Goal: Task Accomplishment & Management: Complete application form

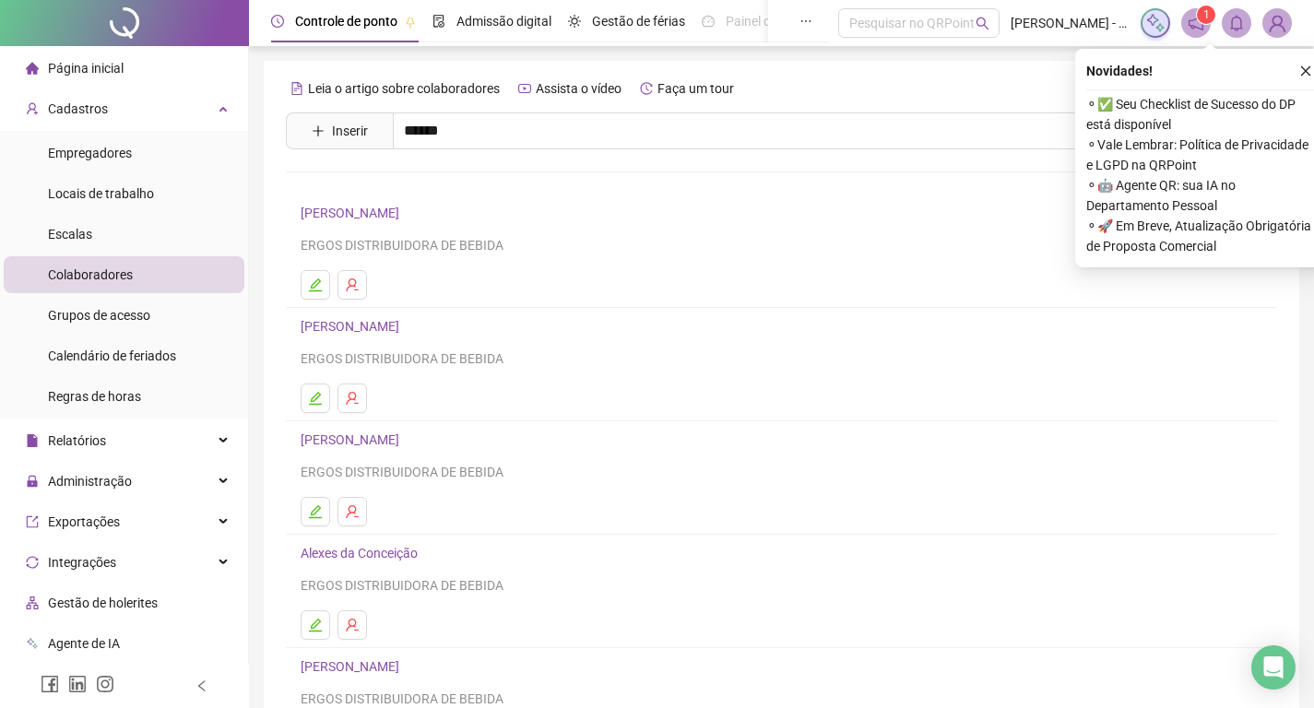
click at [323, 136] on icon "plus" at bounding box center [318, 131] width 13 height 13
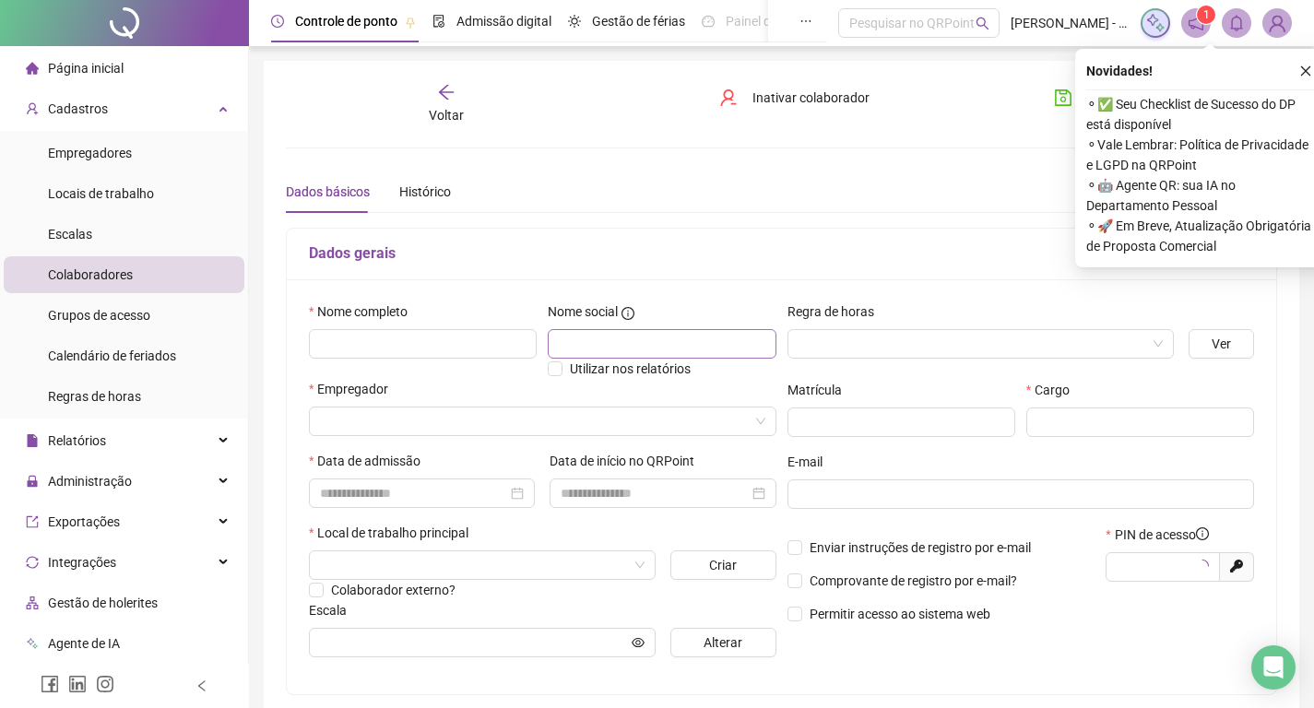
type input "*****"
click at [439, 339] on input "text" at bounding box center [423, 344] width 228 height 30
type input "**********"
click at [1230, 342] on span "Ver" at bounding box center [1221, 344] width 19 height 20
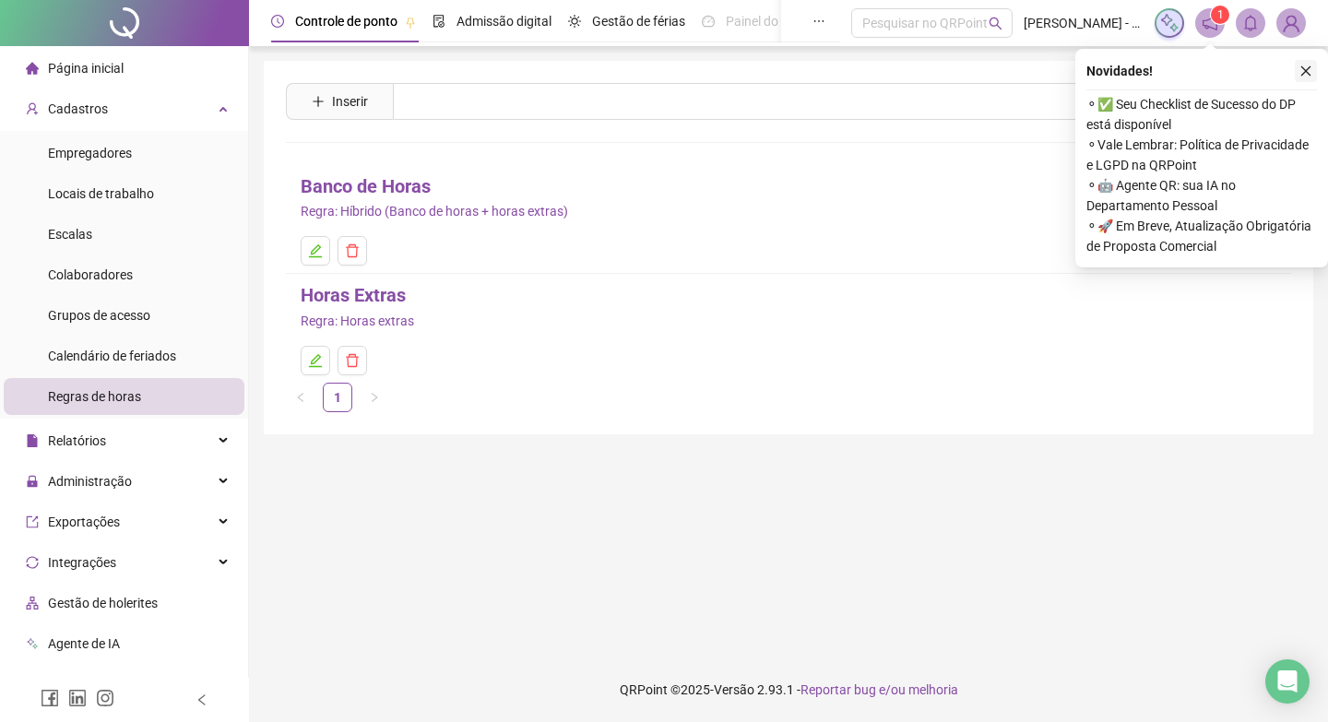
click at [1307, 74] on icon "close" at bounding box center [1305, 71] width 13 height 13
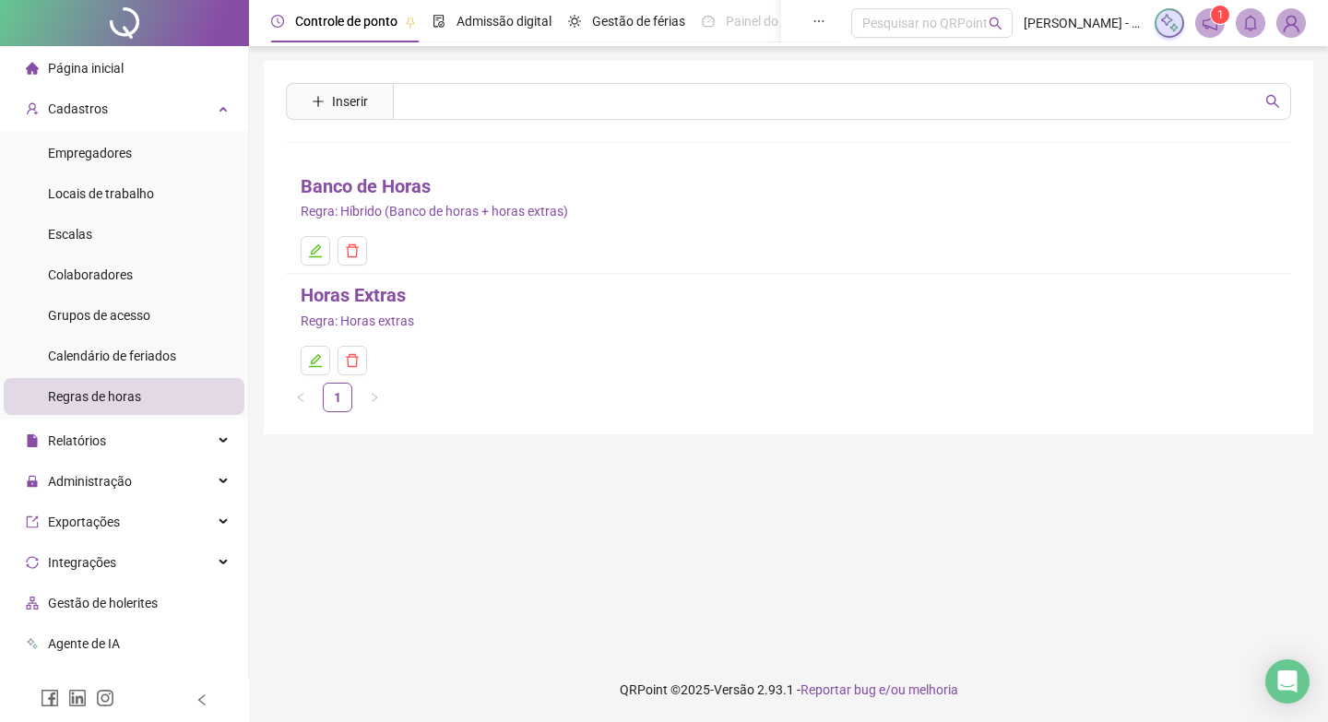
click at [367, 299] on link "Horas Extras" at bounding box center [353, 295] width 105 height 29
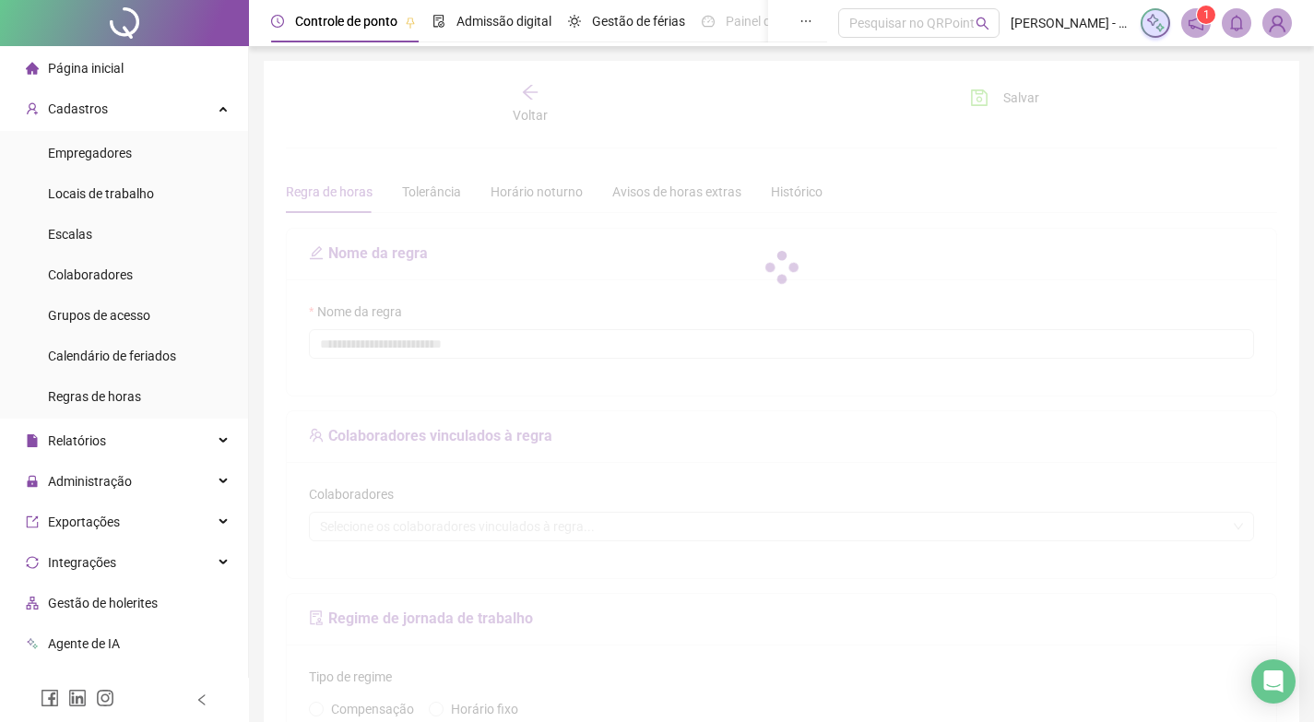
type input "**********"
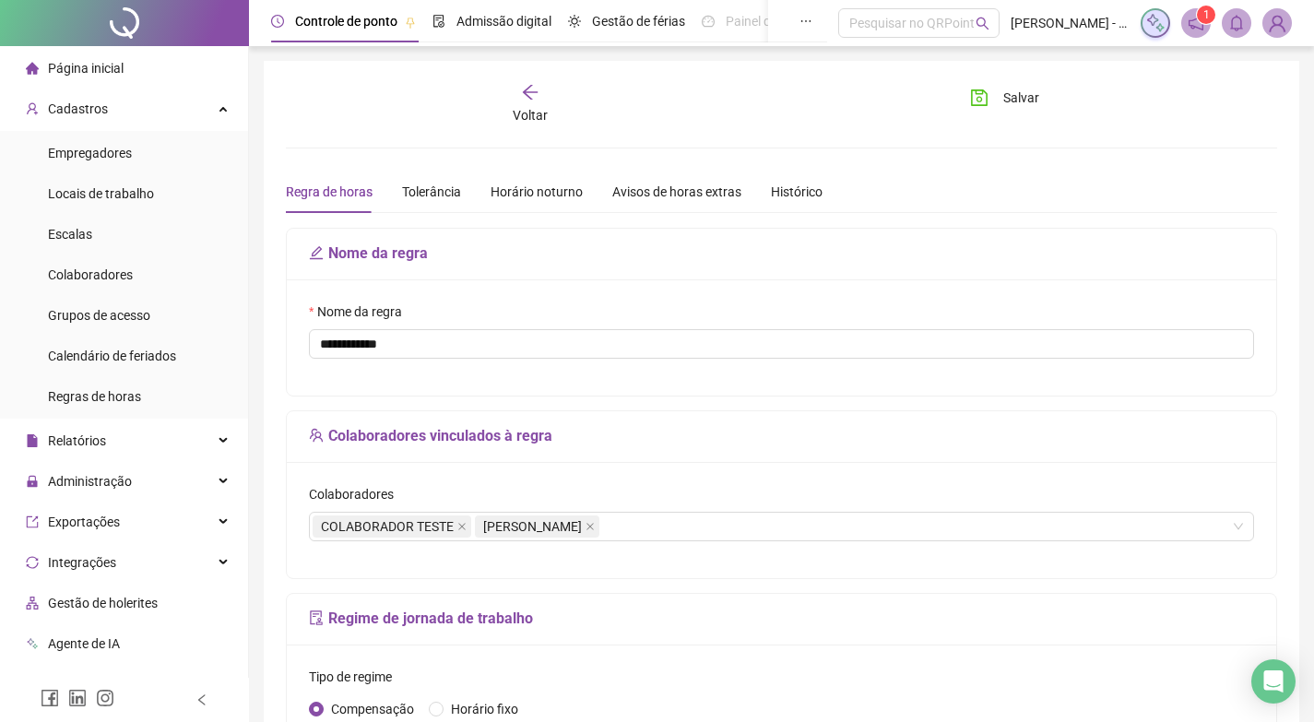
click at [533, 108] on span "Voltar" at bounding box center [530, 115] width 35 height 15
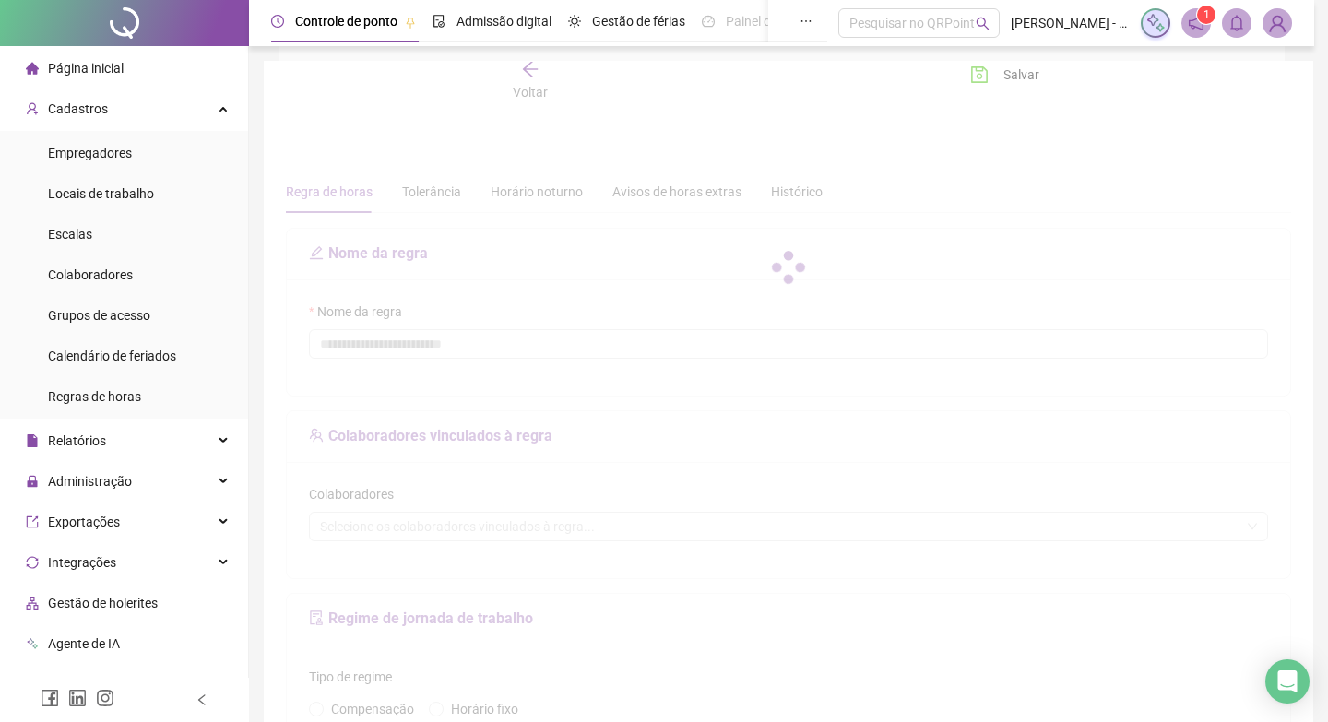
type input "**********"
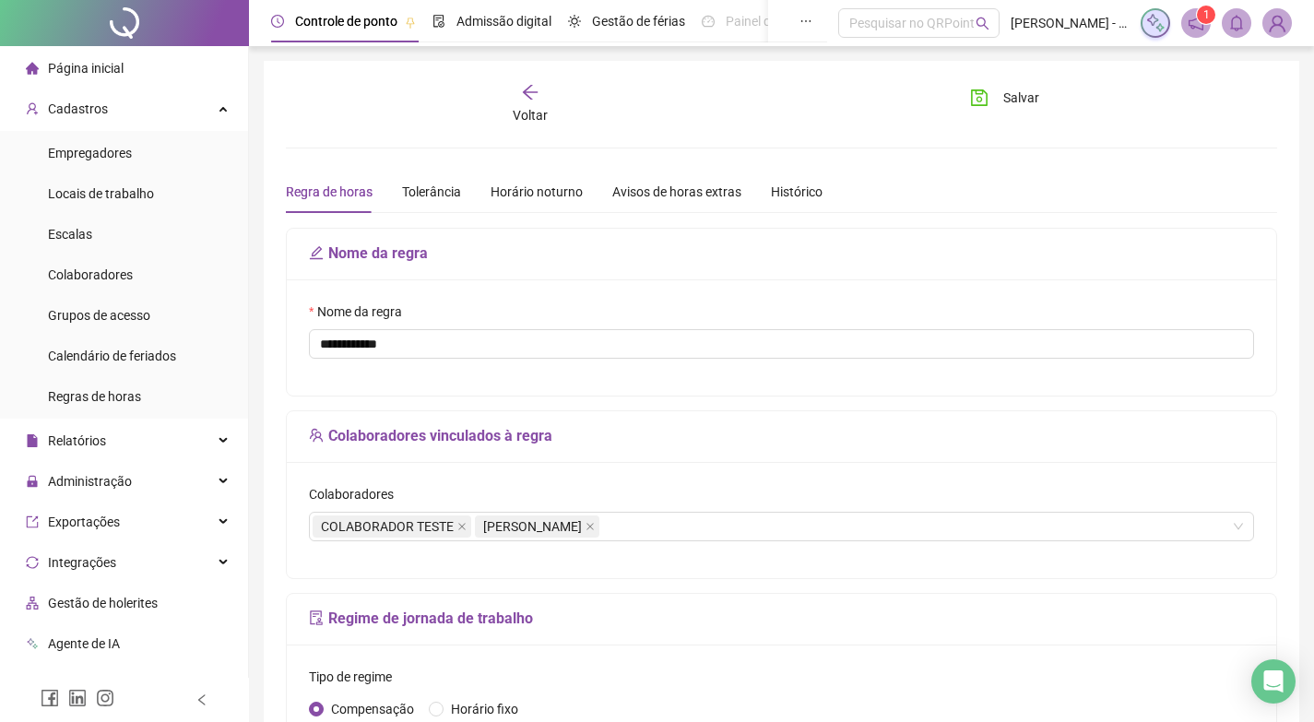
click at [535, 112] on span "Voltar" at bounding box center [530, 115] width 35 height 15
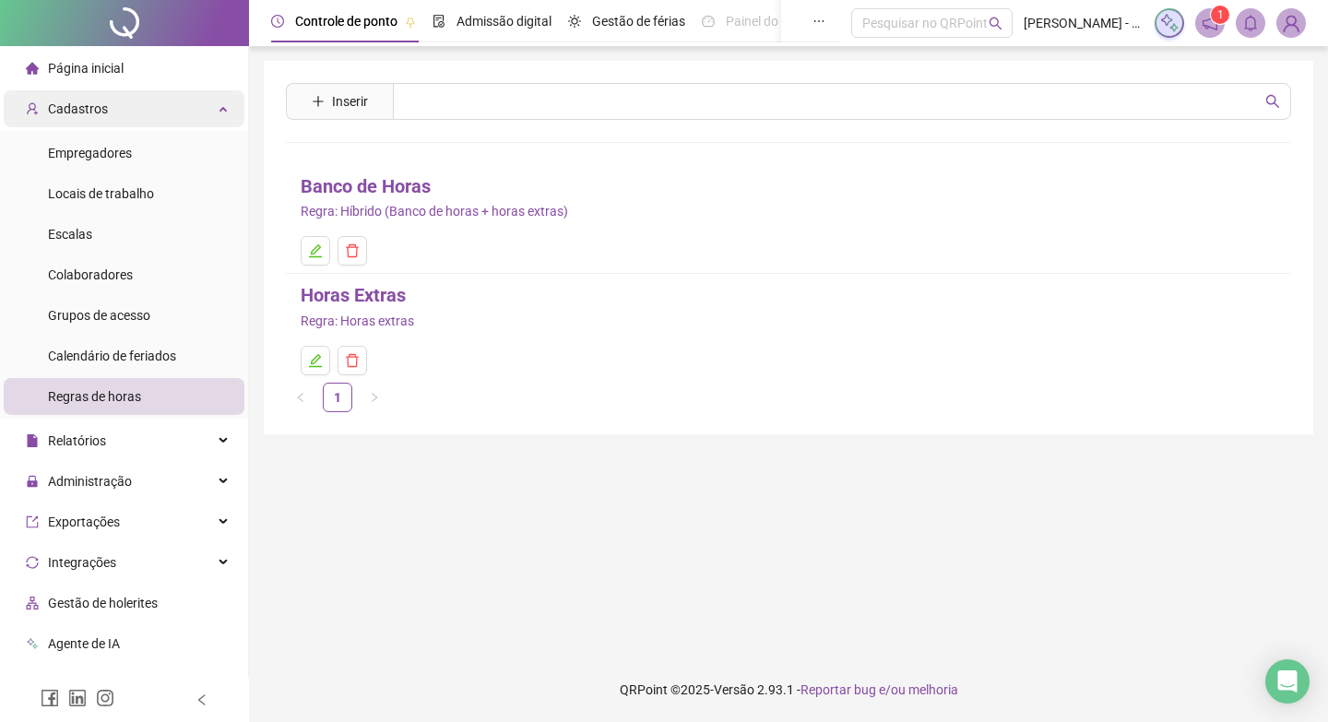
click at [89, 109] on span "Cadastros" at bounding box center [78, 108] width 60 height 15
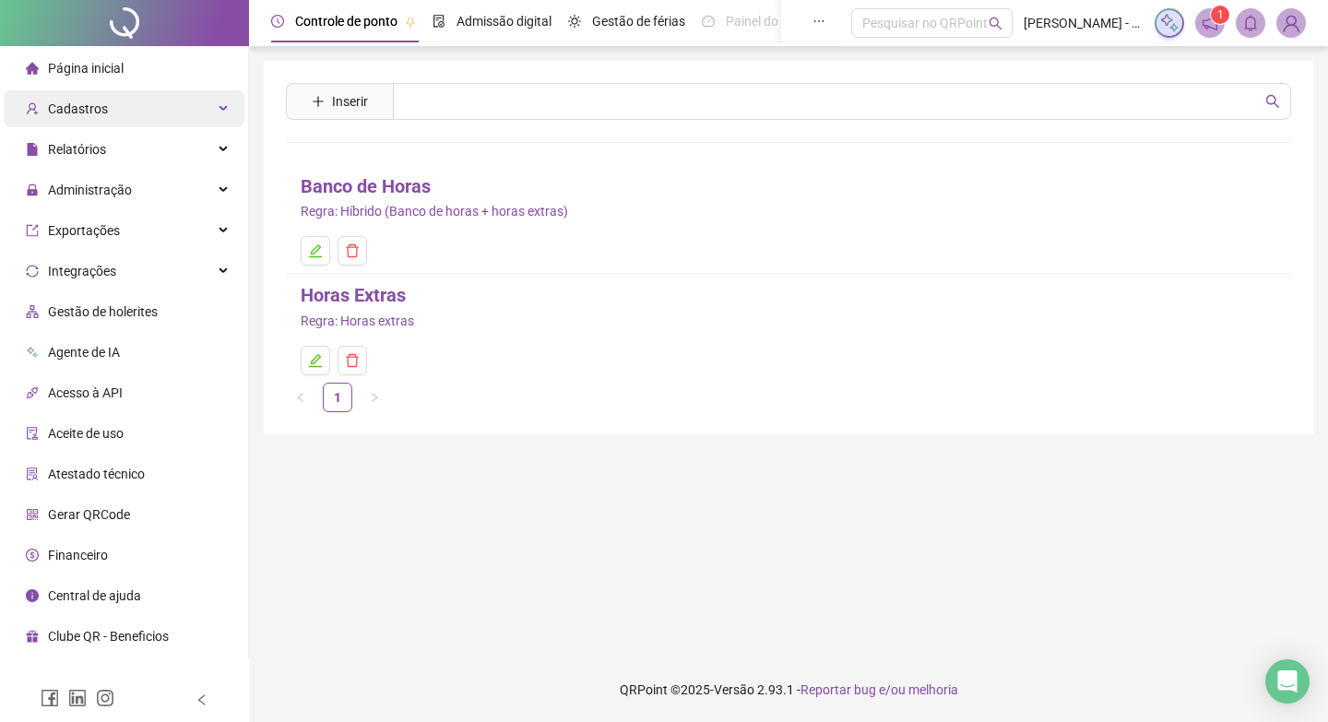
click at [89, 108] on span "Cadastros" at bounding box center [78, 108] width 60 height 15
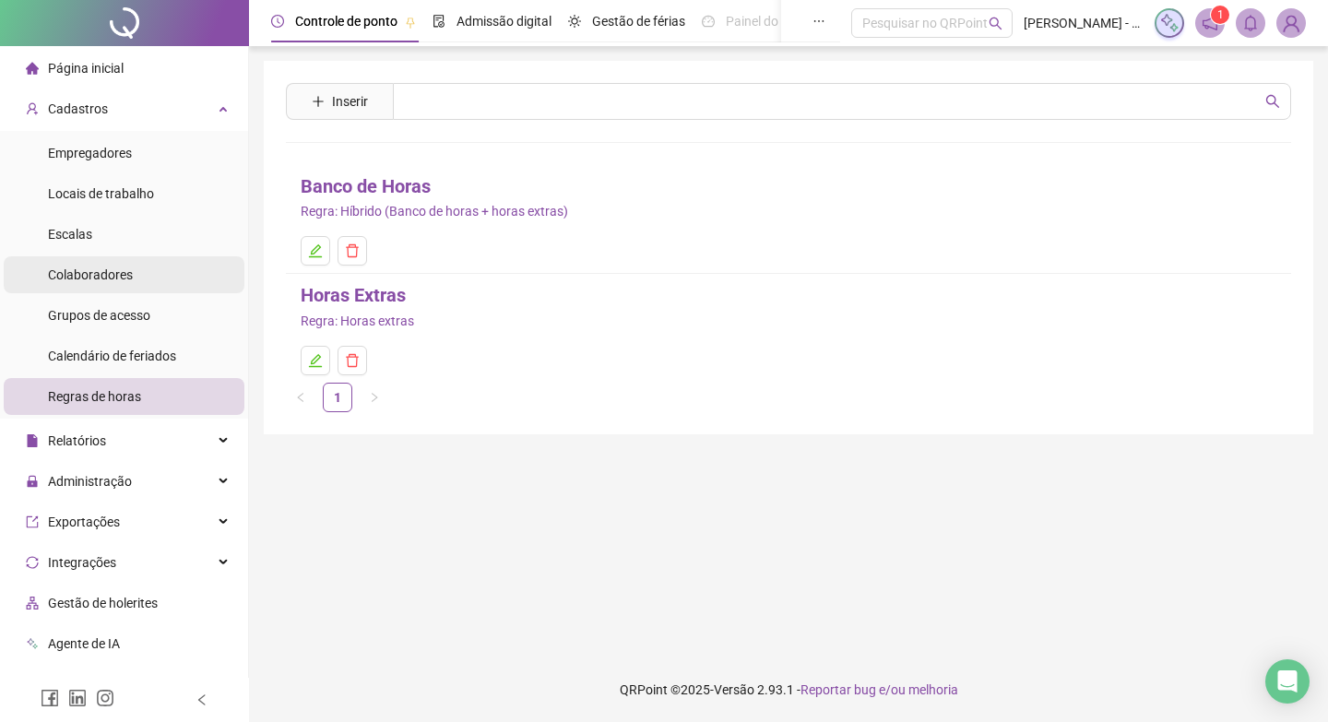
click at [89, 281] on span "Colaboradores" at bounding box center [90, 274] width 85 height 15
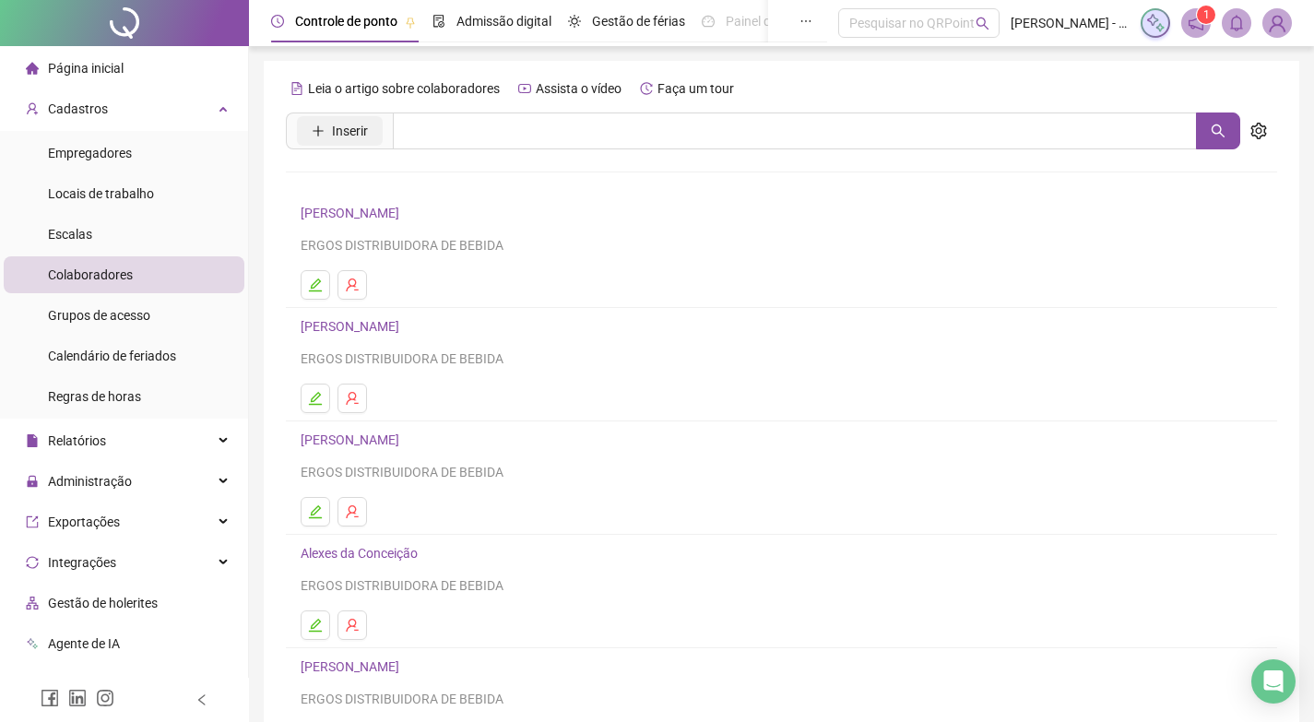
click at [347, 144] on button "Inserir" at bounding box center [340, 131] width 86 height 30
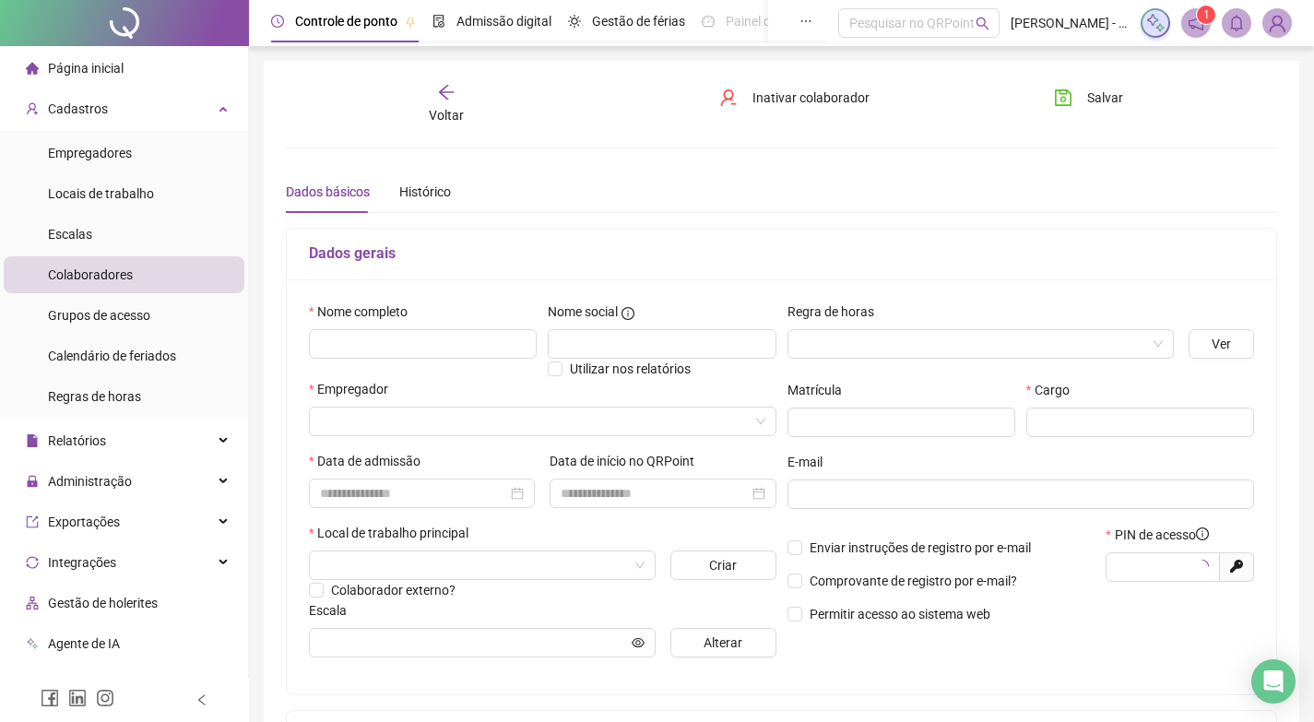
type input "*****"
click at [379, 350] on input "text" at bounding box center [423, 344] width 228 height 30
type input "**********"
drag, startPoint x: 931, startPoint y: 350, endPoint x: 952, endPoint y: 352, distance: 20.5
click at [931, 350] on input "search" at bounding box center [973, 344] width 348 height 28
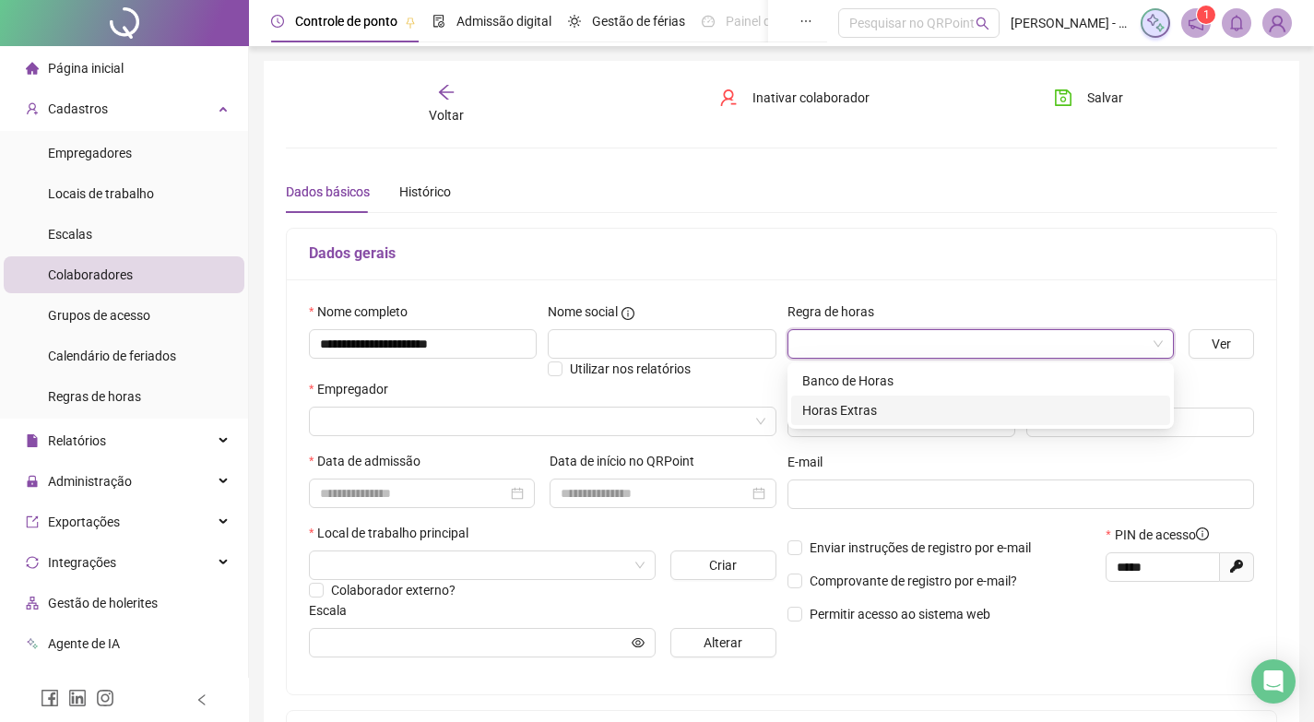
click at [831, 412] on div "Horas Extras" at bounding box center [980, 410] width 357 height 20
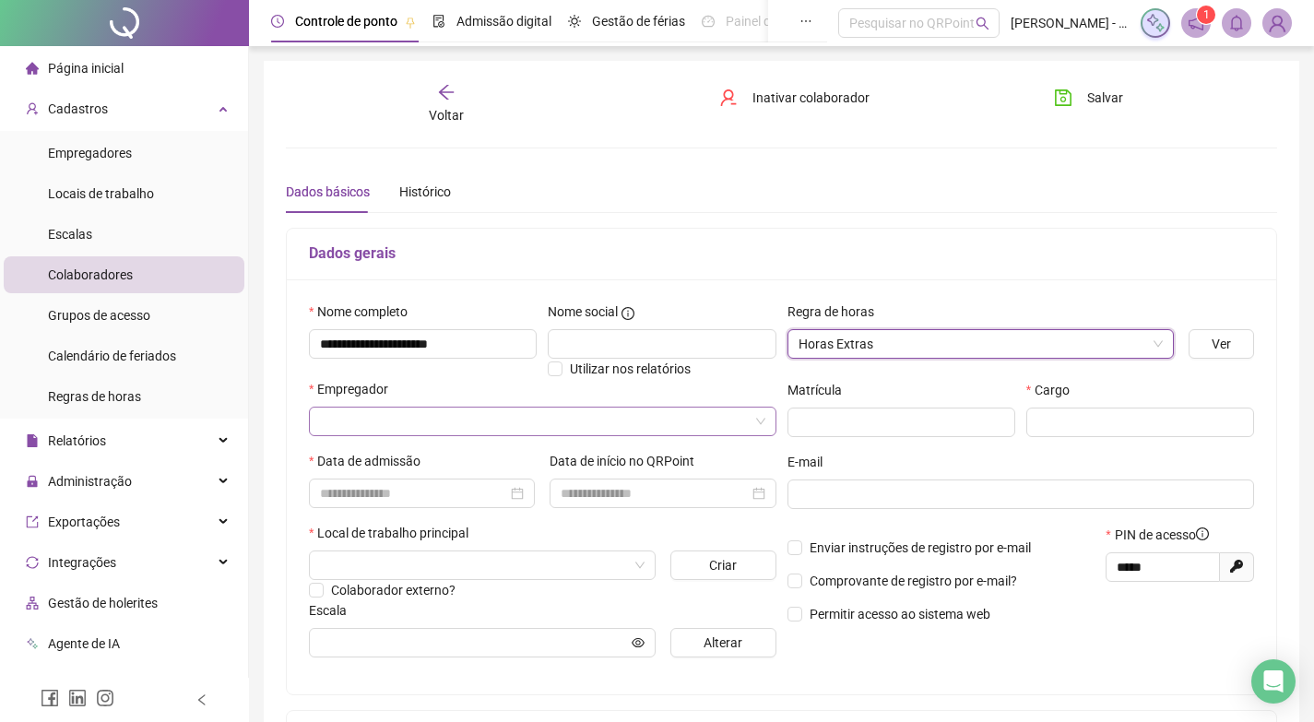
click at [516, 427] on input "search" at bounding box center [534, 422] width 429 height 28
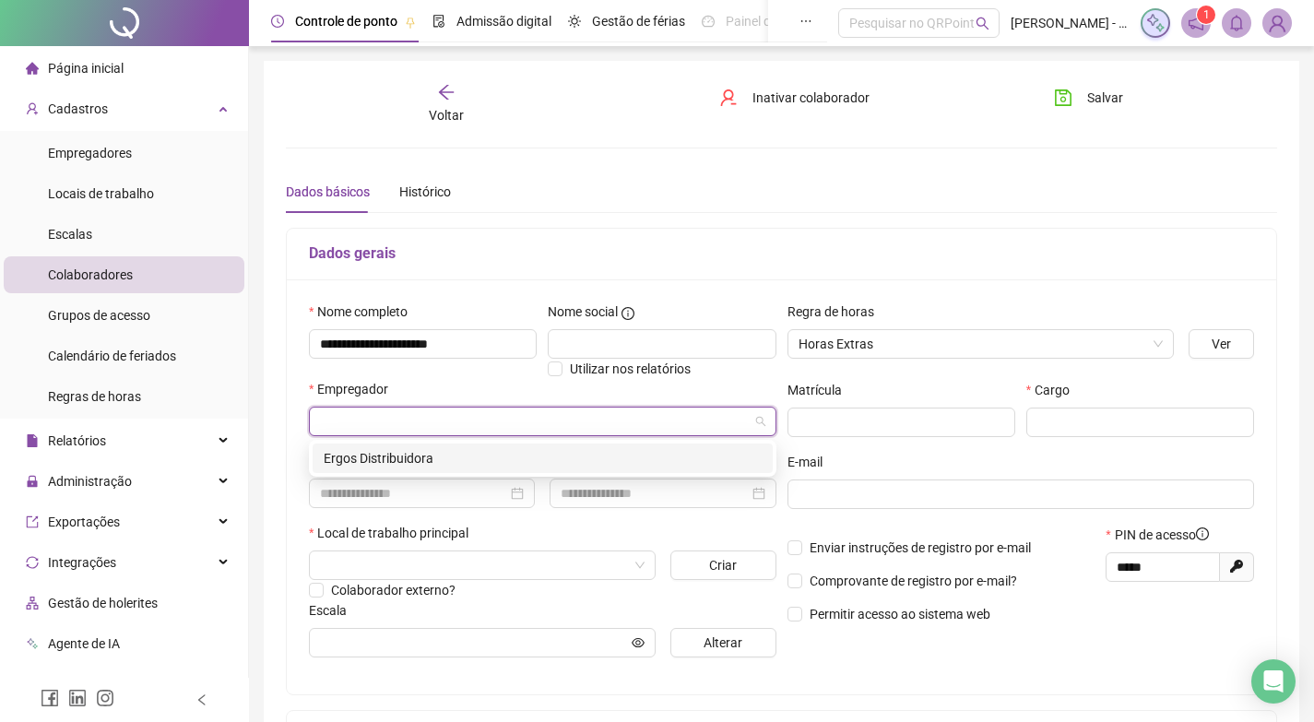
click at [413, 462] on div "Ergos Distribuidora" at bounding box center [543, 458] width 438 height 20
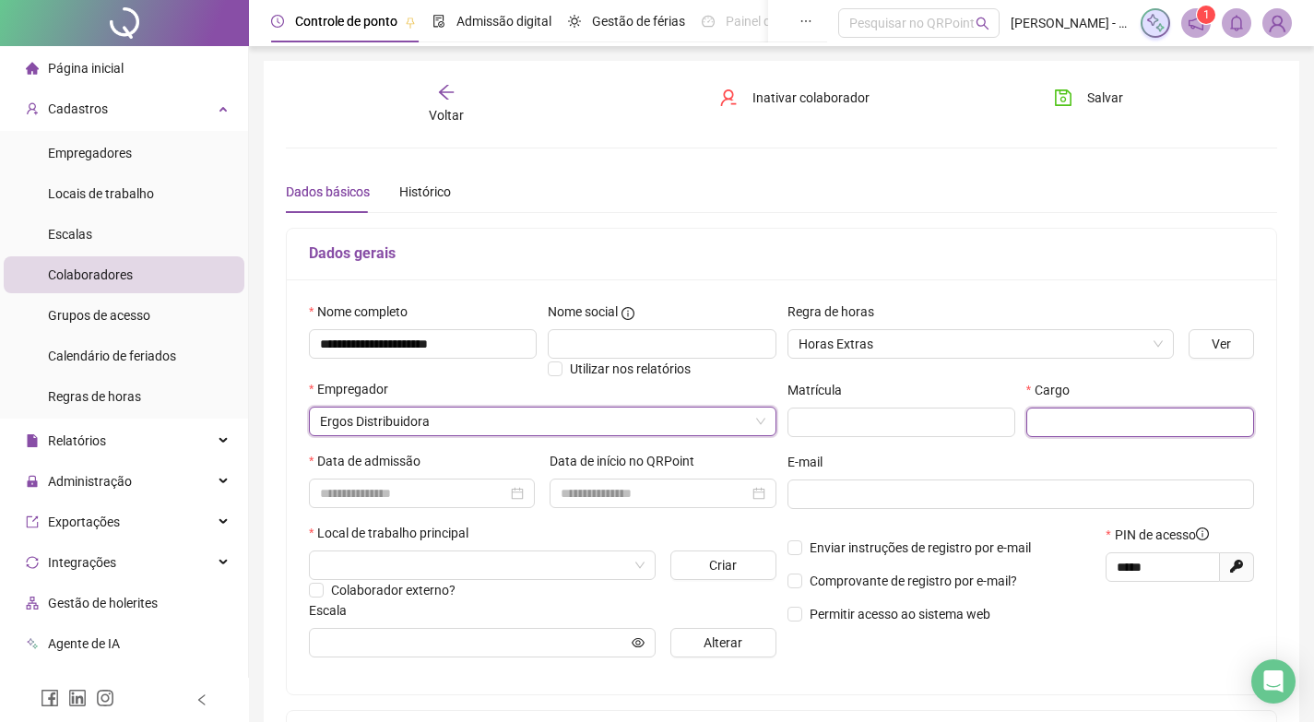
click at [1073, 419] on input "text" at bounding box center [1140, 423] width 228 height 30
type input "**********"
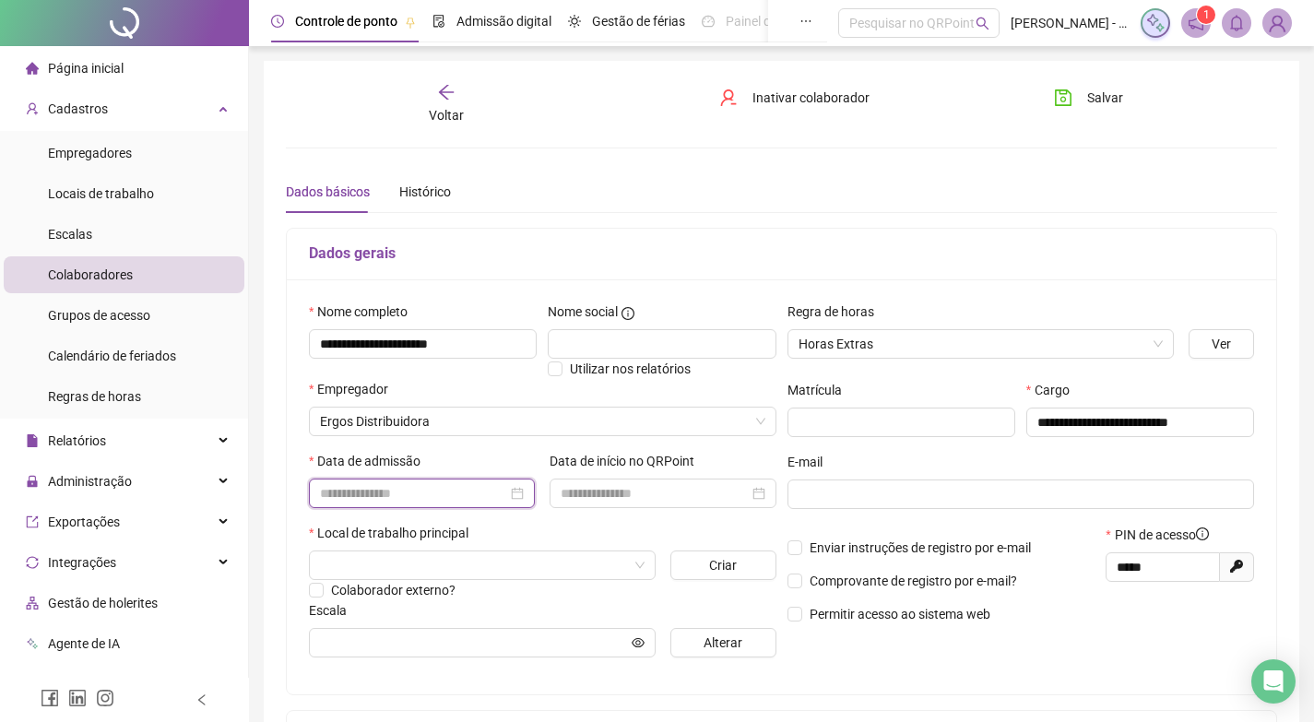
click at [394, 490] on input at bounding box center [413, 493] width 187 height 20
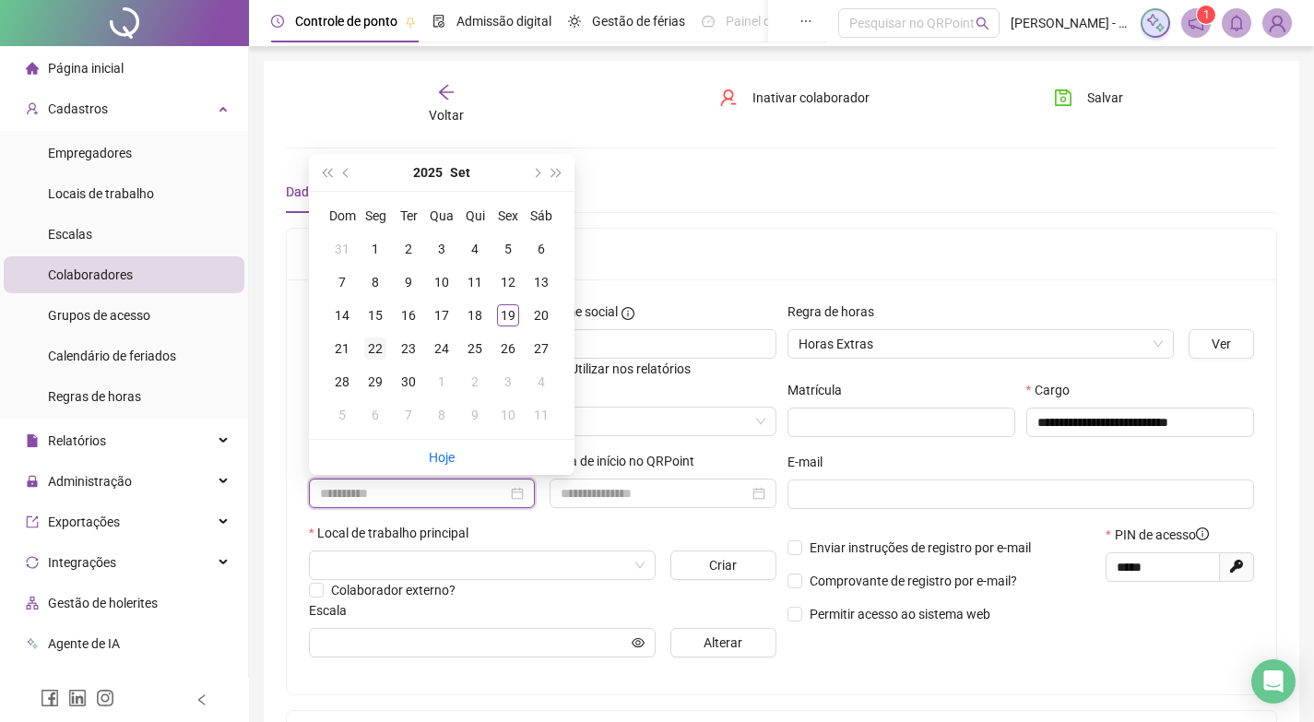
type input "**********"
click at [366, 350] on div "22" at bounding box center [375, 349] width 22 height 22
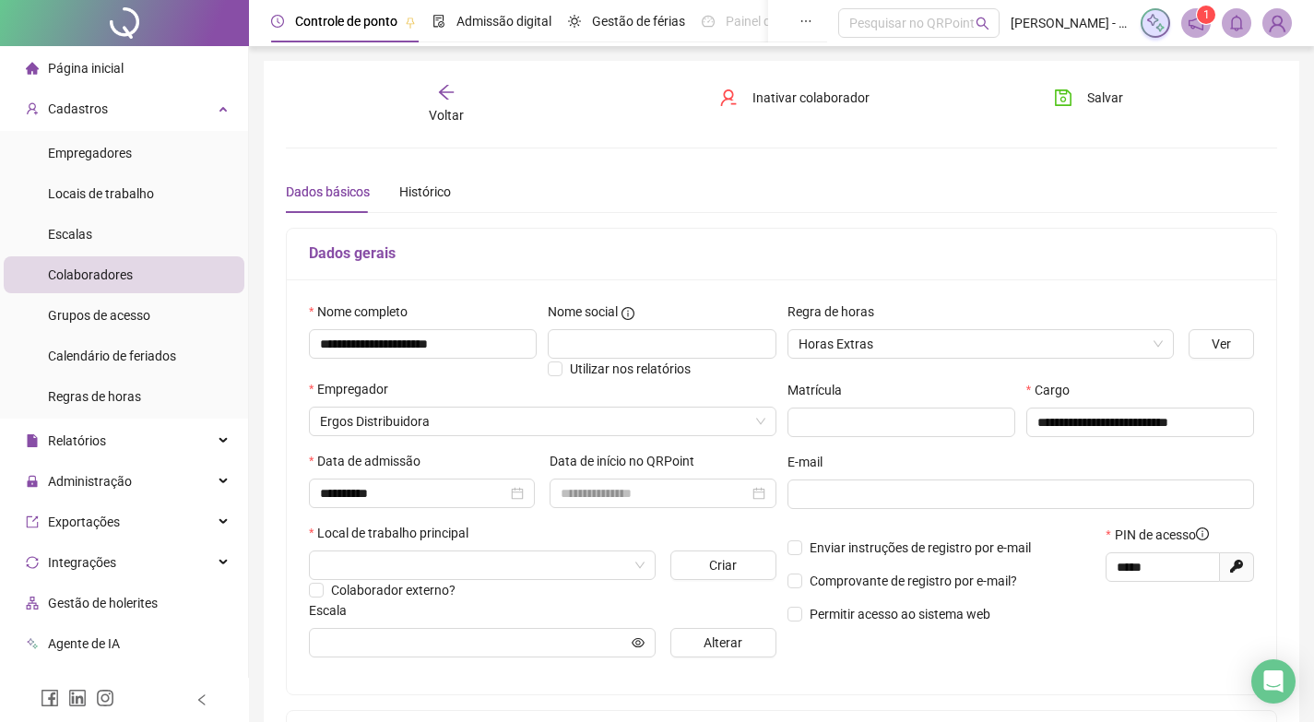
click at [624, 475] on div "Data de início no QRPoint" at bounding box center [663, 465] width 226 height 28
click at [622, 497] on input at bounding box center [654, 493] width 187 height 20
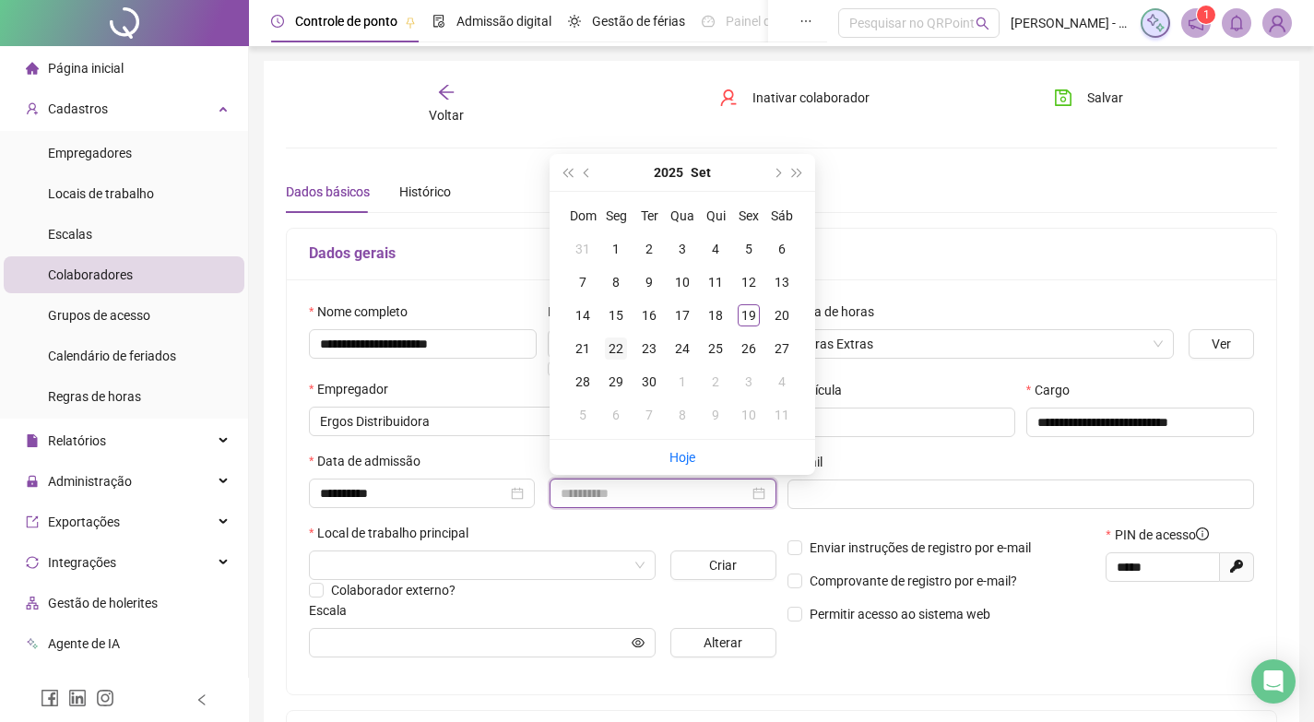
type input "**********"
click at [611, 349] on div "22" at bounding box center [616, 349] width 22 height 22
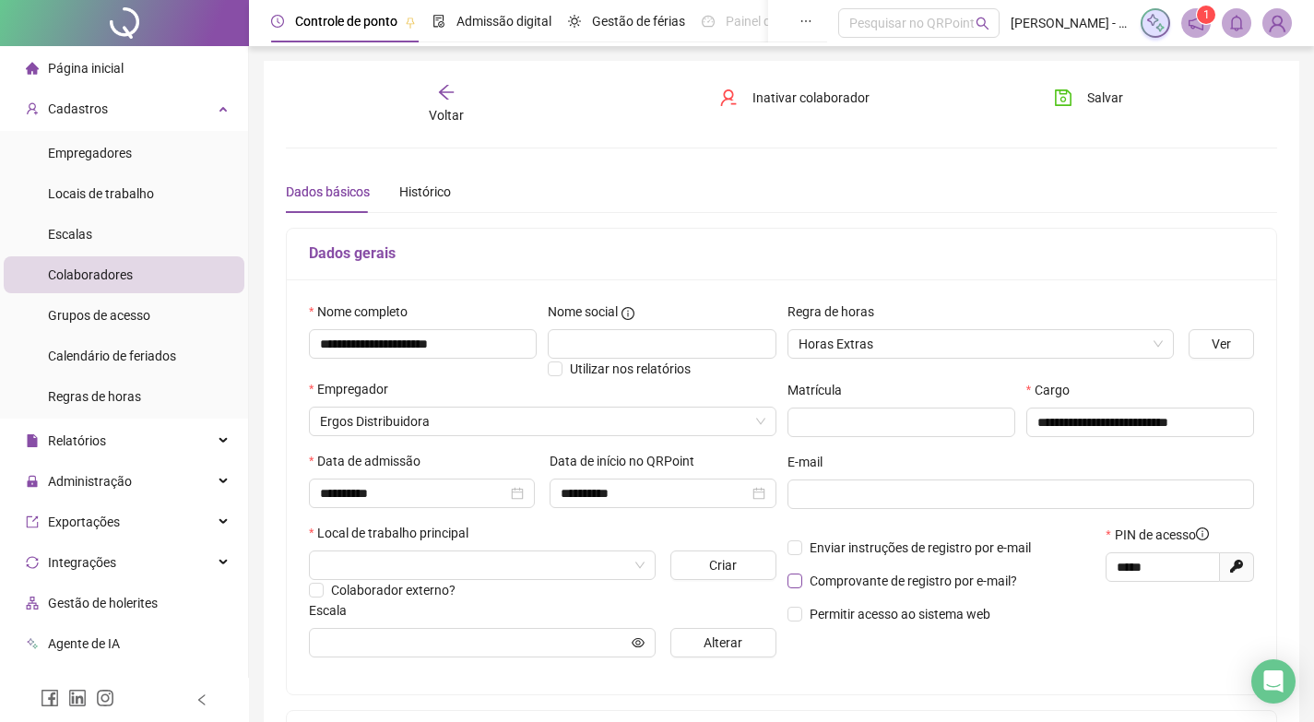
scroll to position [92, 0]
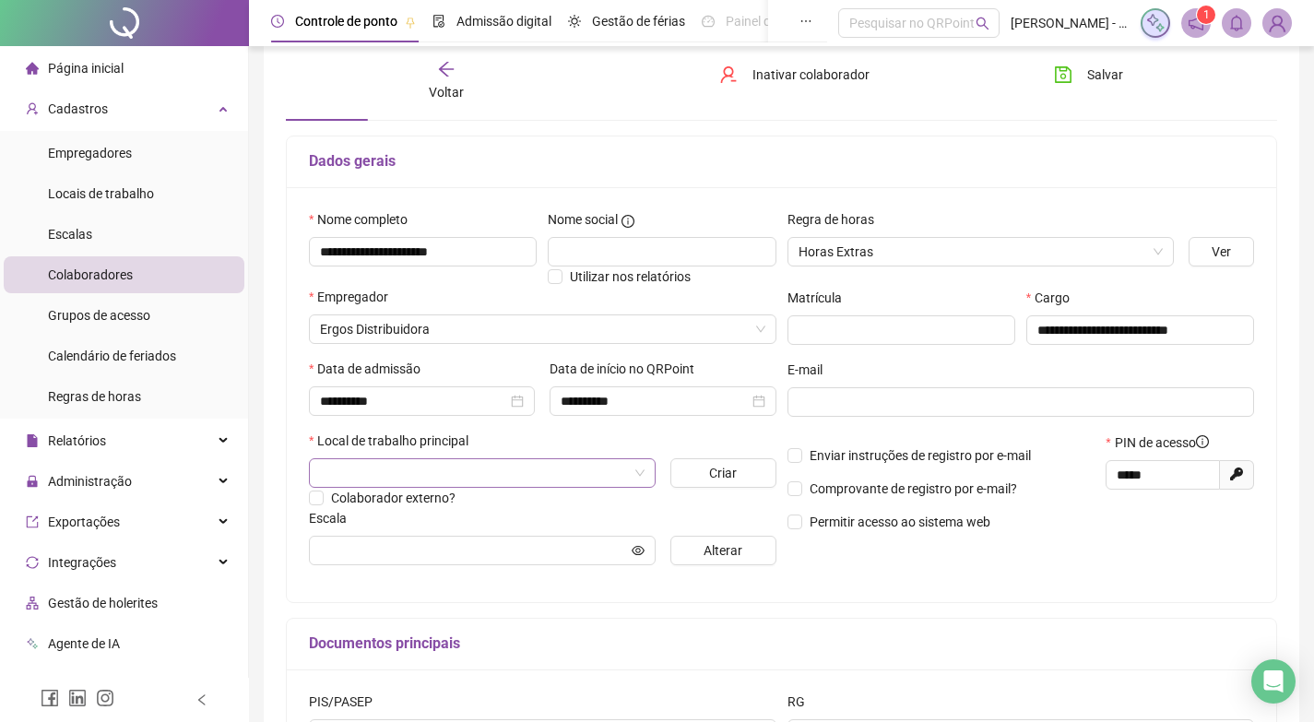
click at [446, 480] on input "search" at bounding box center [474, 473] width 308 height 28
click at [386, 538] on div "SEDE" at bounding box center [482, 539] width 317 height 20
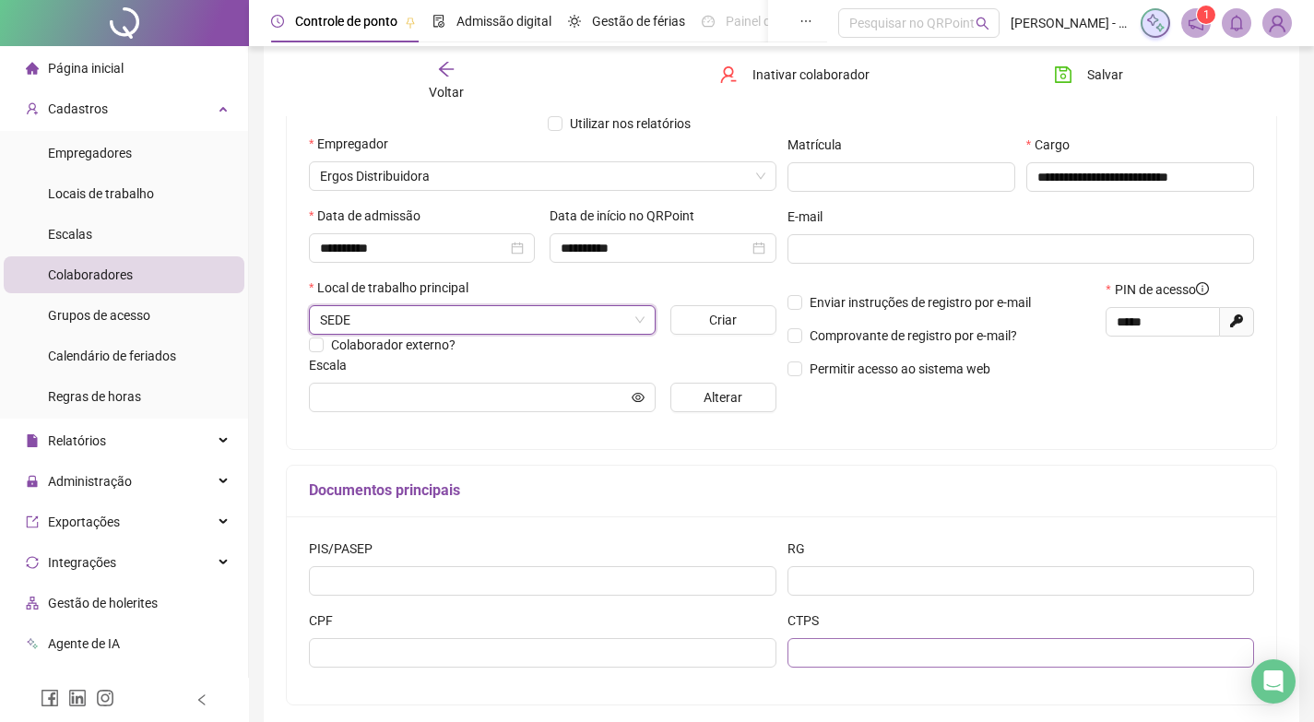
scroll to position [146, 0]
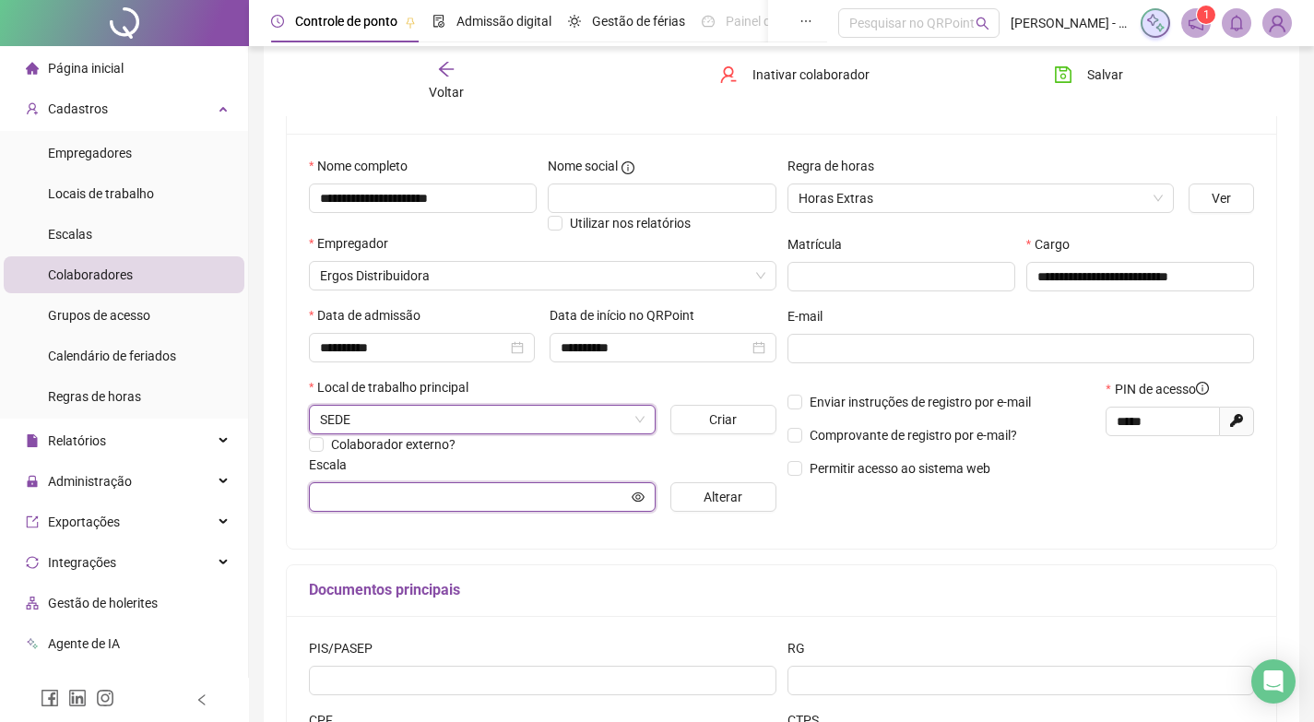
click at [562, 501] on input "text" at bounding box center [474, 497] width 308 height 20
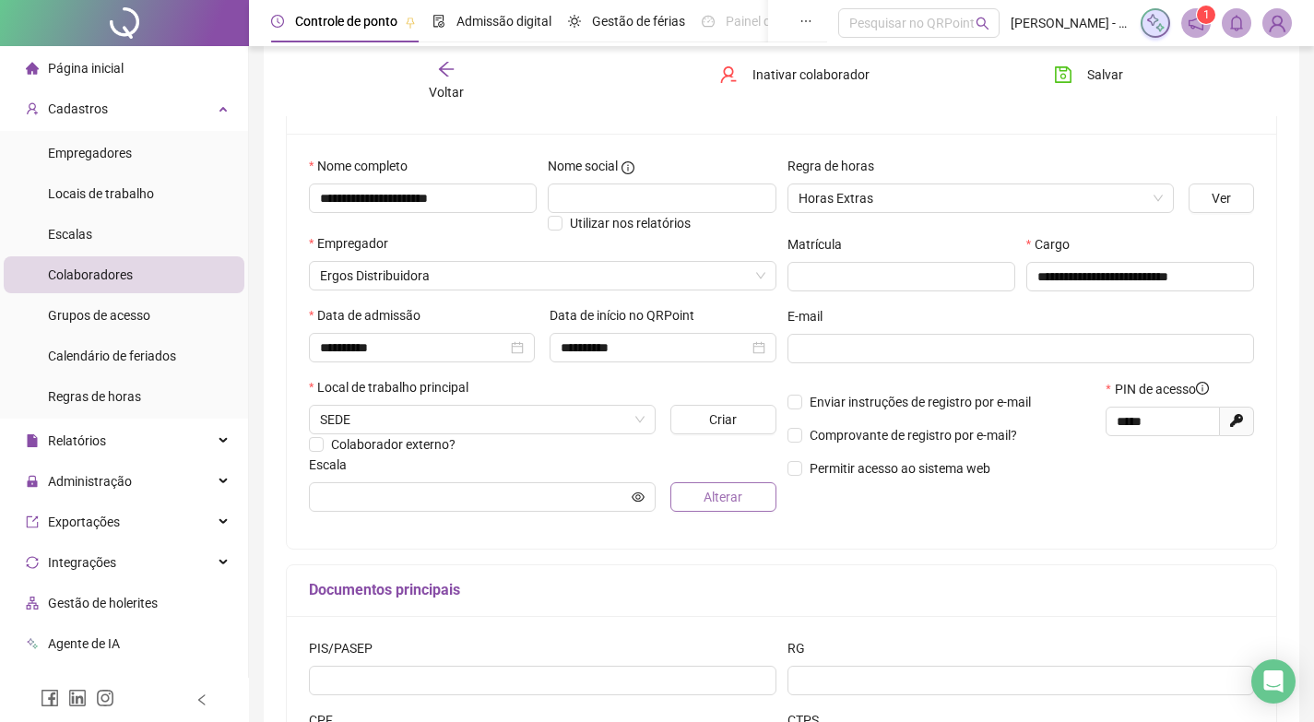
click at [695, 497] on button "Alterar" at bounding box center [723, 497] width 106 height 30
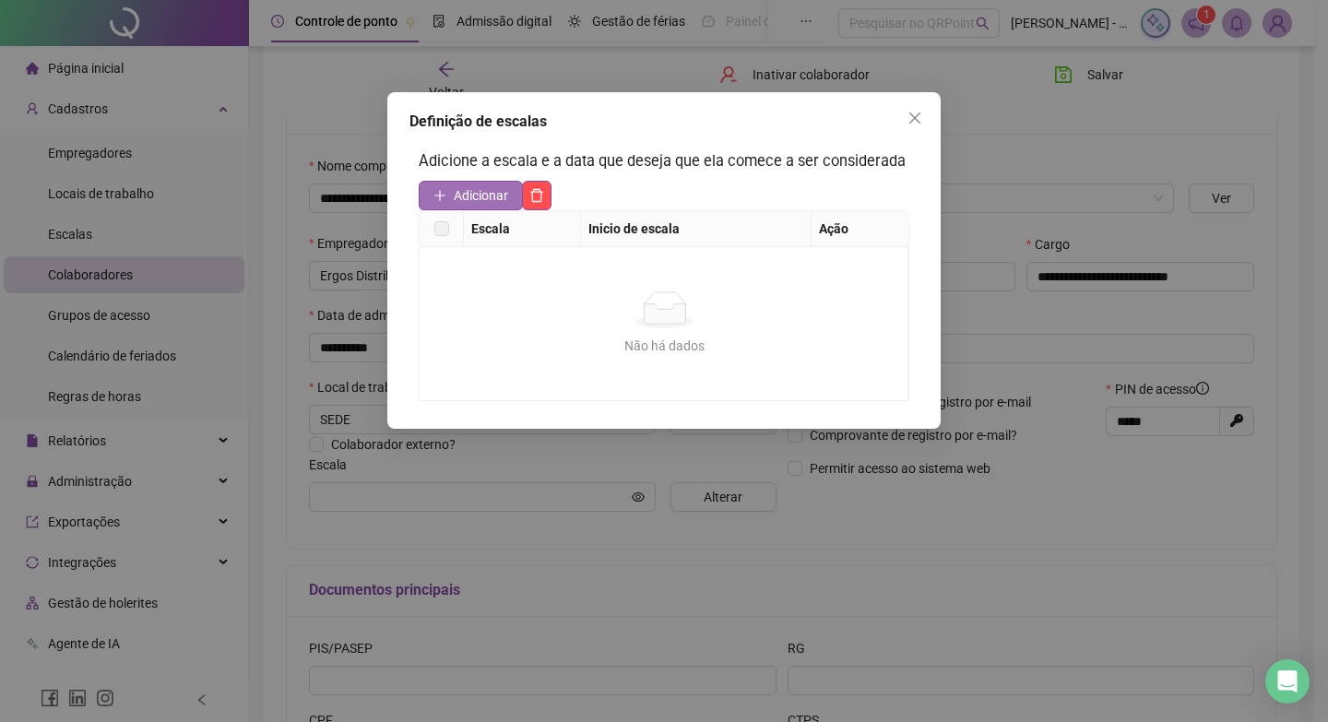
click at [476, 197] on span "Adicionar" at bounding box center [481, 195] width 54 height 20
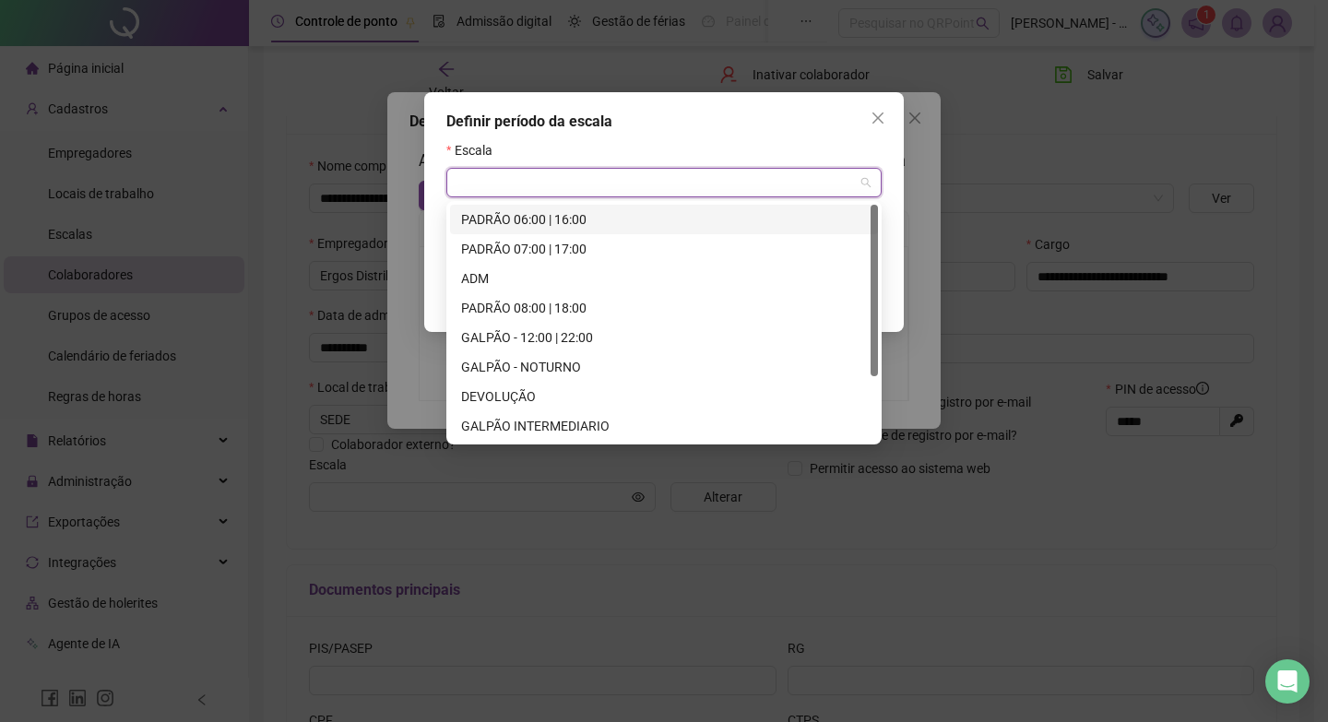
click at [521, 191] on input "search" at bounding box center [655, 183] width 397 height 28
click at [524, 338] on div "GALPÃO - 12:00 | 22:00" at bounding box center [664, 337] width 406 height 20
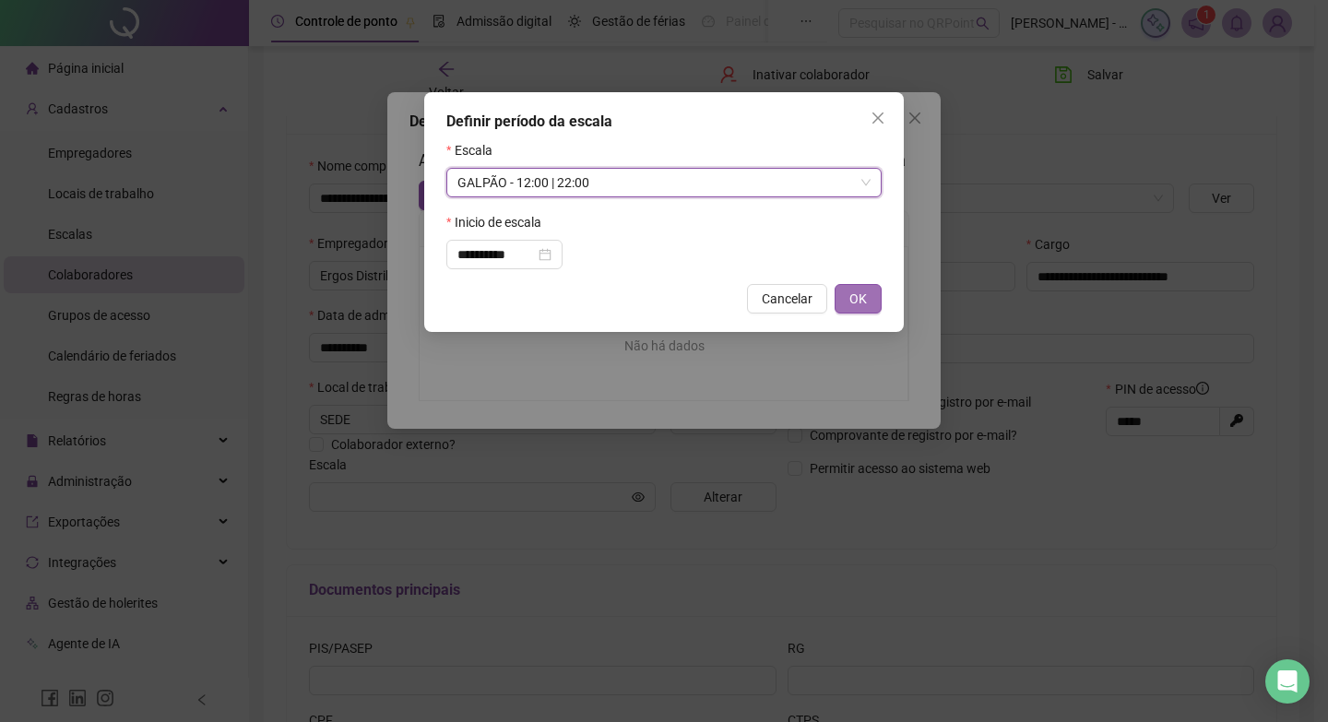
click at [860, 301] on span "OK" at bounding box center [858, 299] width 18 height 20
type input "**********"
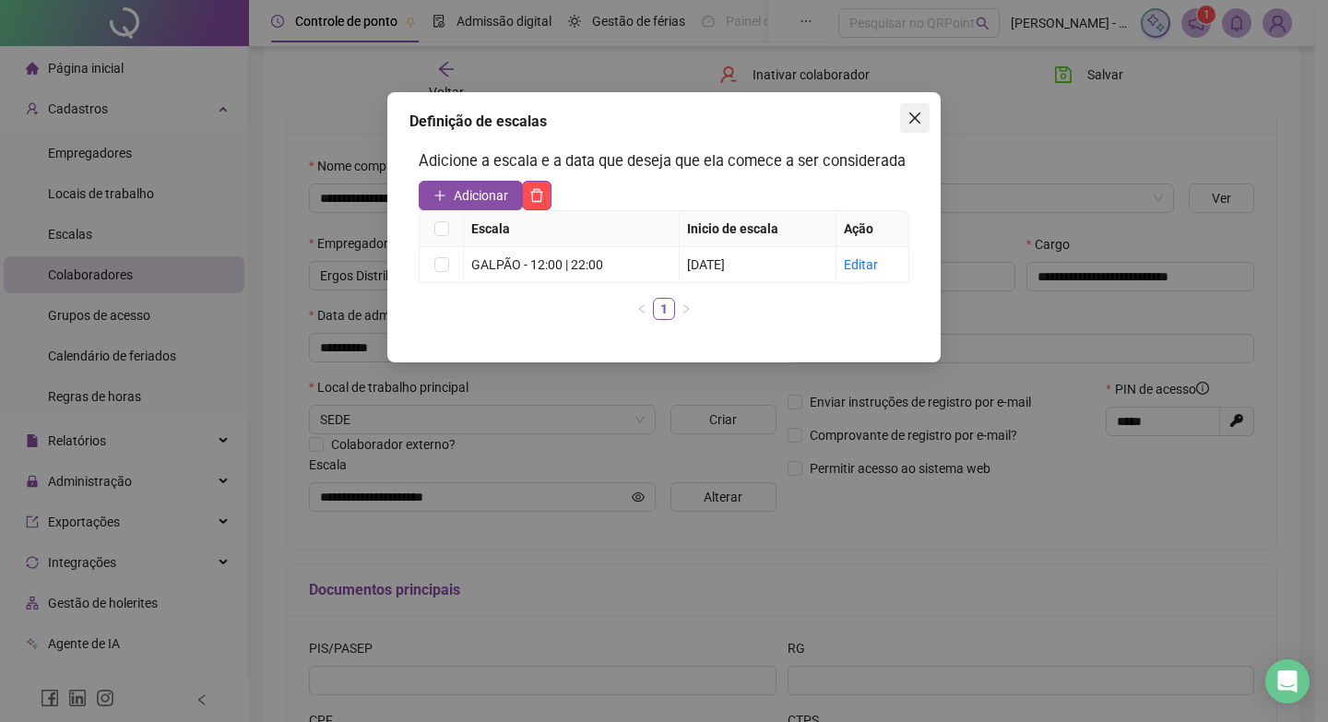
click at [923, 113] on span "Close" at bounding box center [915, 118] width 30 height 15
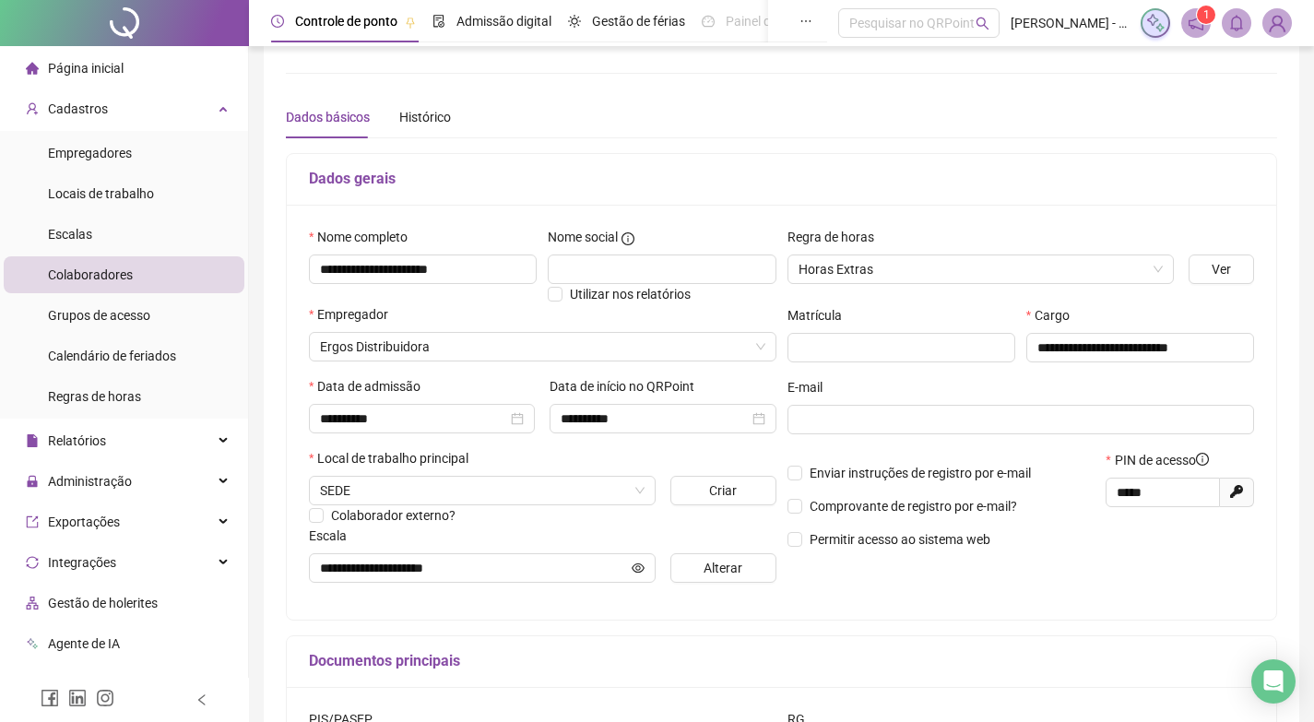
scroll to position [0, 0]
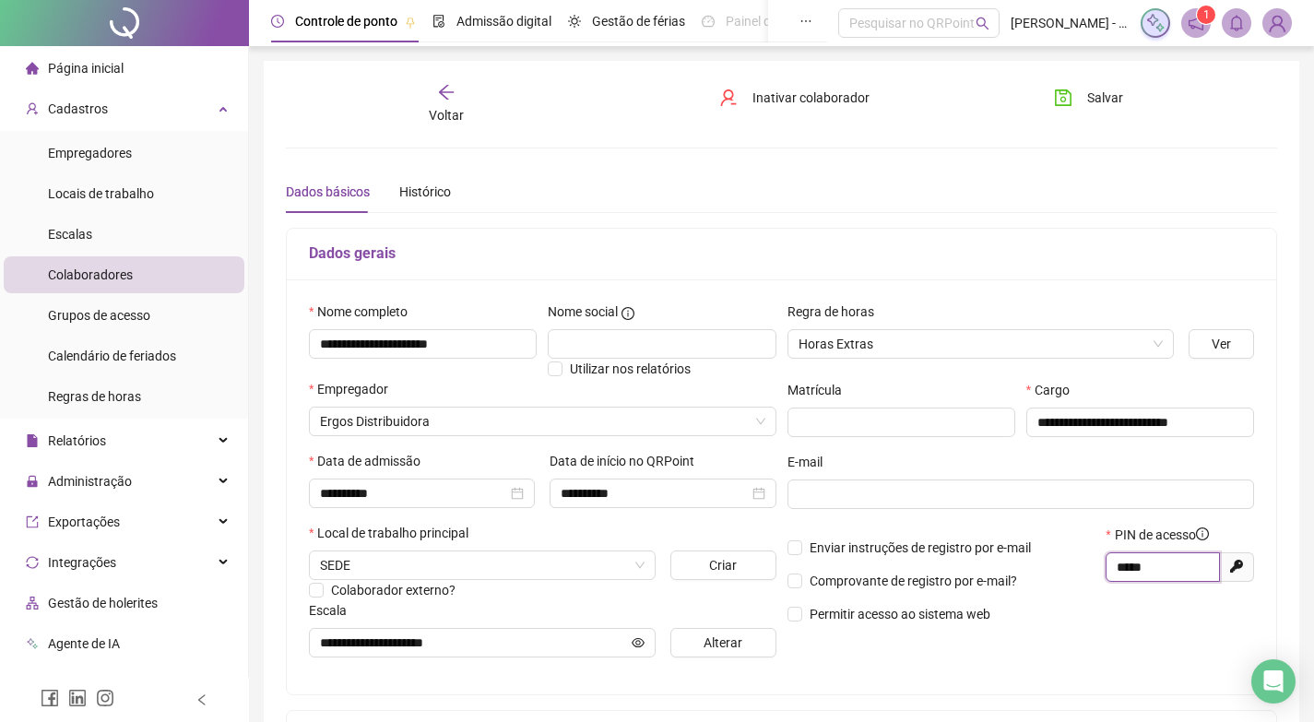
drag, startPoint x: 1179, startPoint y: 567, endPoint x: 1103, endPoint y: 570, distance: 75.7
click at [1103, 570] on div "PIN de acesso ***** Gerar novo pin" at bounding box center [1180, 581] width 160 height 113
click at [1104, 87] on button "Salvar" at bounding box center [1088, 98] width 97 height 30
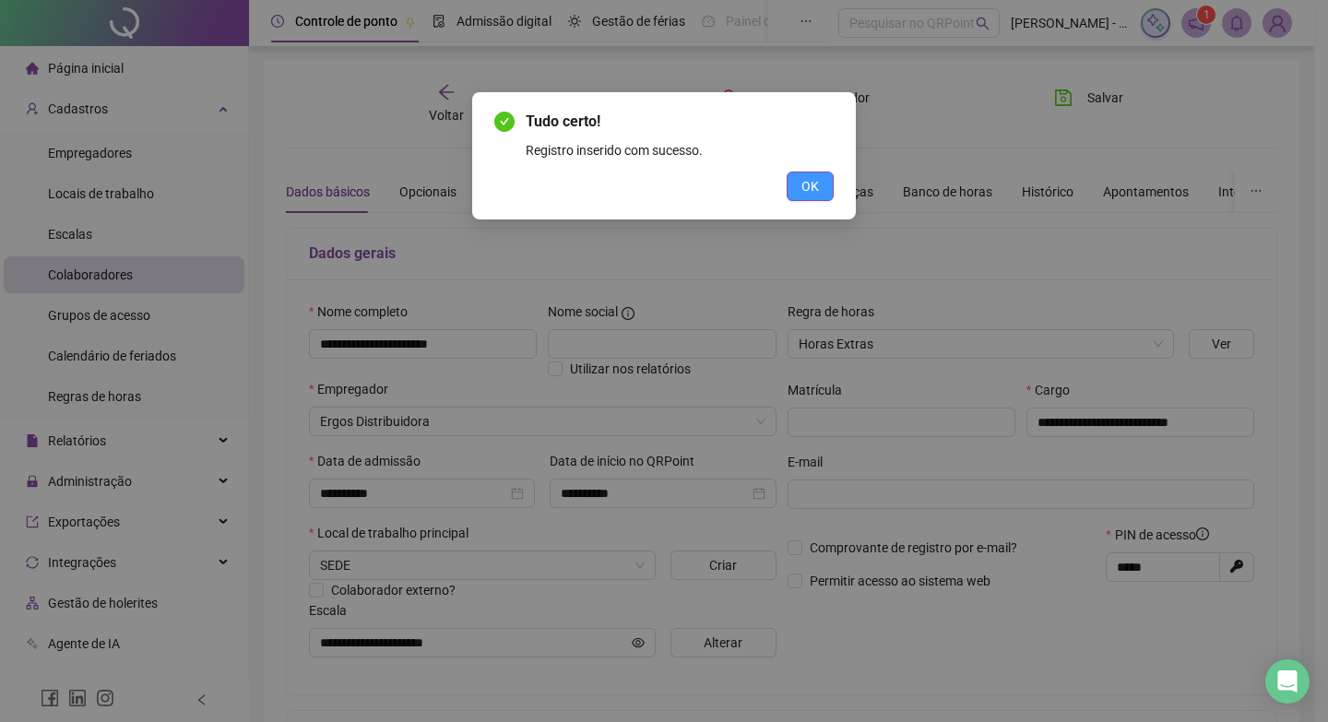
click at [825, 183] on button "OK" at bounding box center [810, 187] width 47 height 30
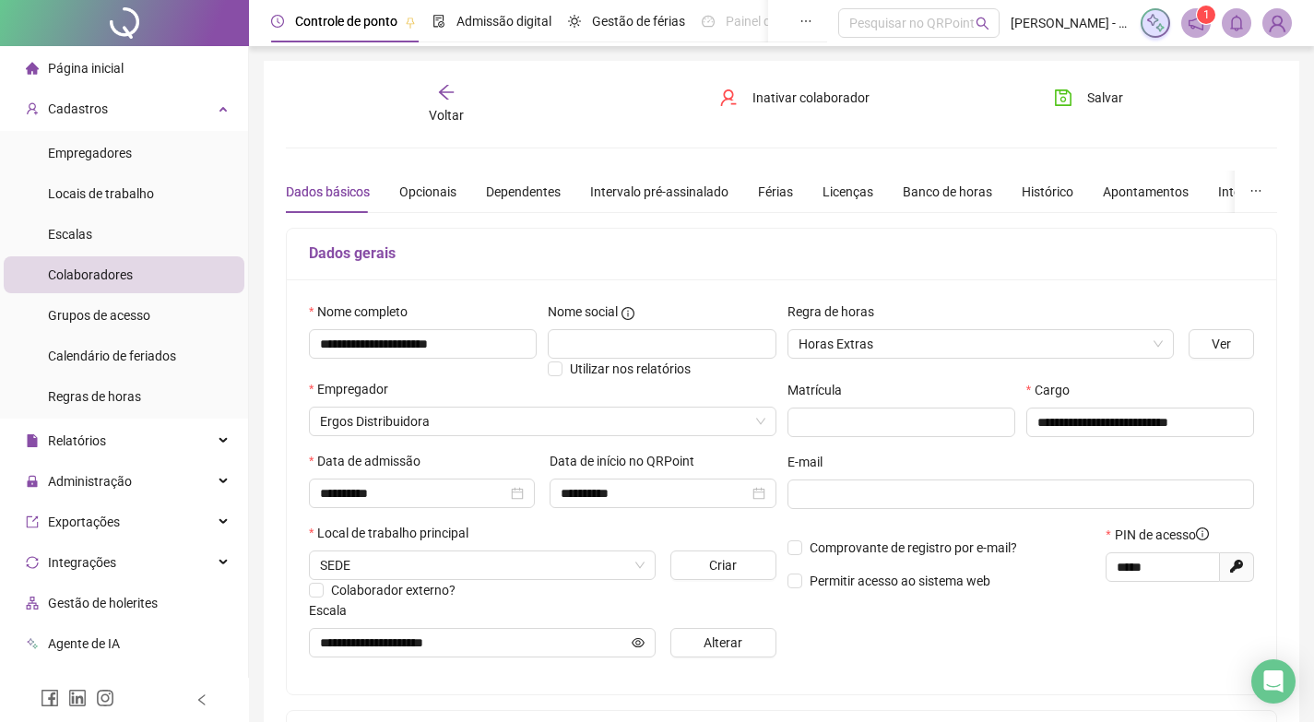
click at [457, 92] on div "Voltar" at bounding box center [446, 104] width 153 height 42
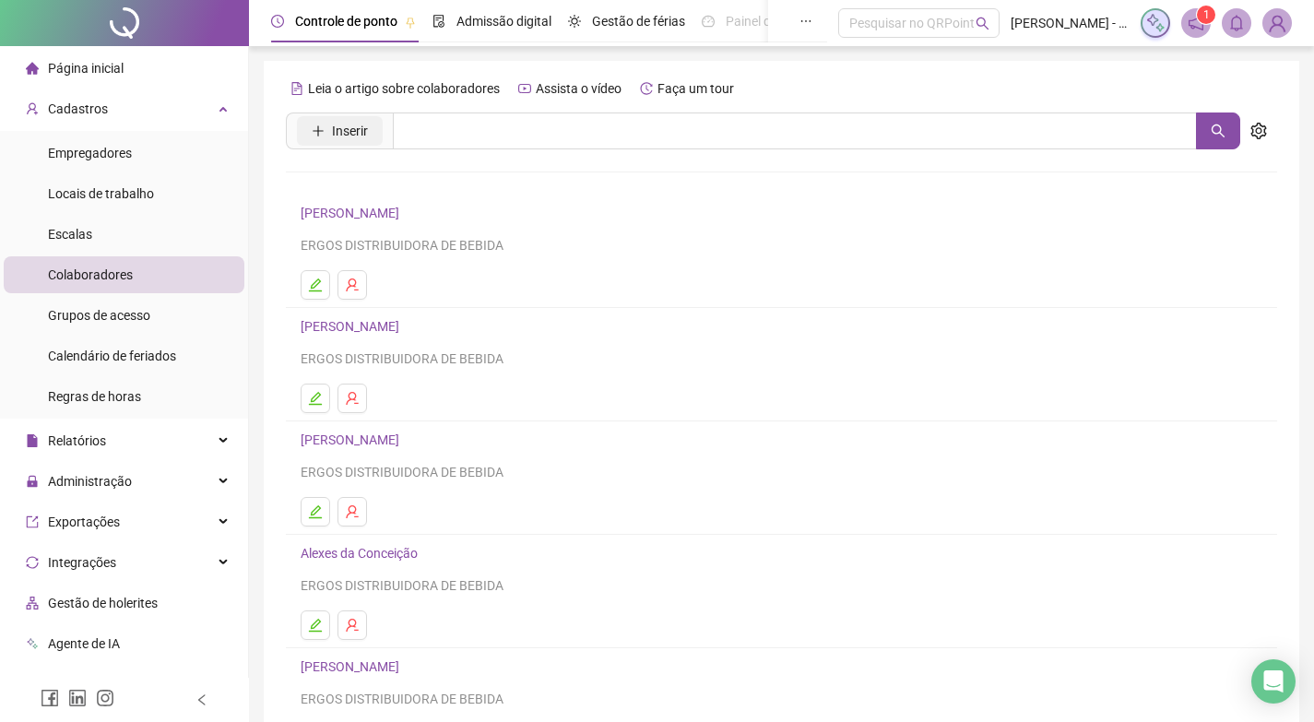
click at [351, 125] on span "Inserir" at bounding box center [350, 131] width 36 height 20
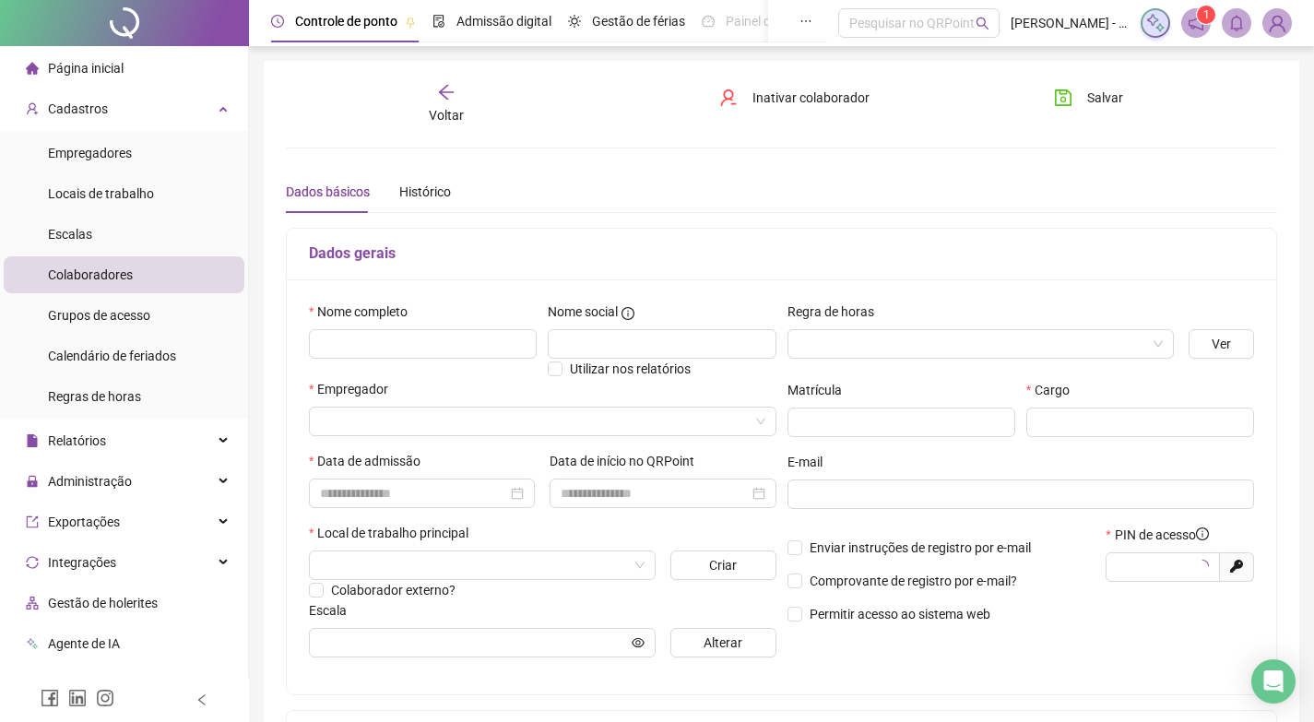
type input "*****"
click at [413, 339] on input "text" at bounding box center [423, 344] width 228 height 30
type input "**********"
click at [1097, 338] on input "search" at bounding box center [973, 344] width 348 height 28
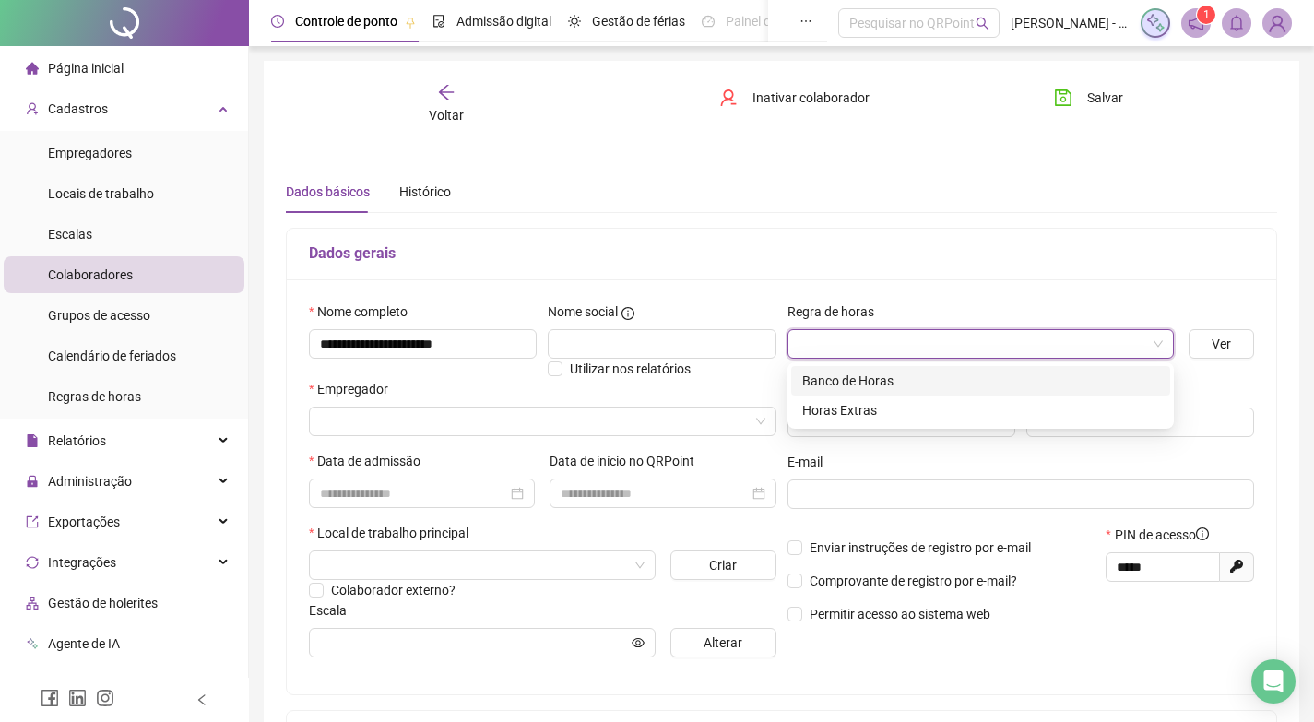
click at [833, 392] on div "Banco de Horas" at bounding box center [980, 381] width 379 height 30
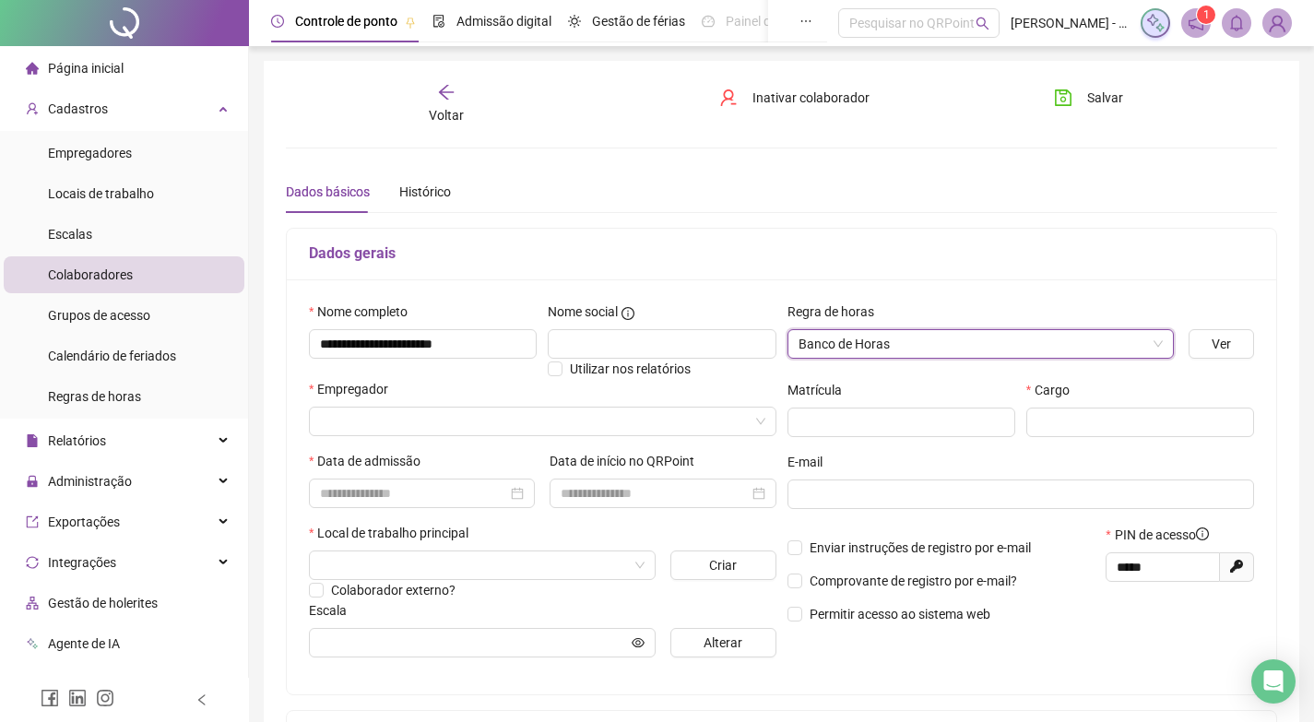
click at [432, 441] on div "Empregador" at bounding box center [542, 415] width 475 height 72
click at [466, 431] on input "search" at bounding box center [534, 422] width 429 height 28
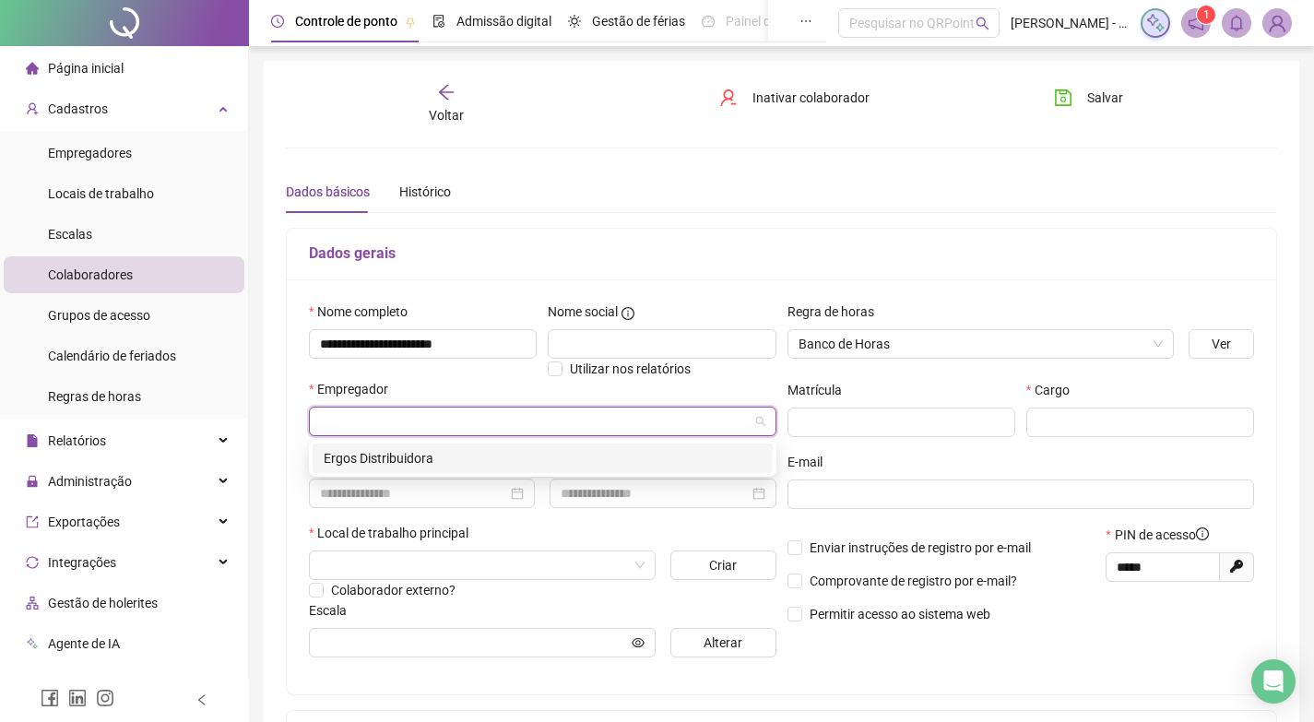
click at [396, 457] on div "Ergos Distribuidora" at bounding box center [543, 458] width 438 height 20
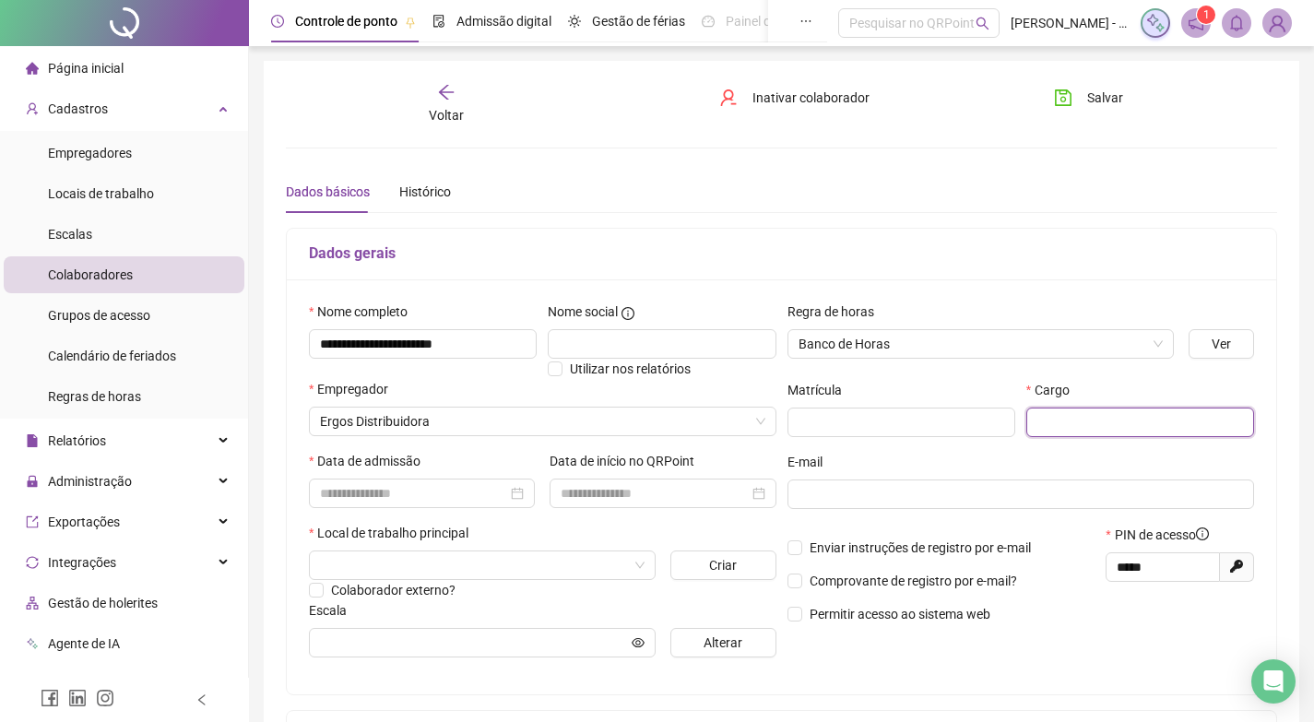
click at [1104, 421] on input "text" at bounding box center [1140, 423] width 228 height 30
type input "**********"
click at [497, 489] on input at bounding box center [413, 493] width 187 height 20
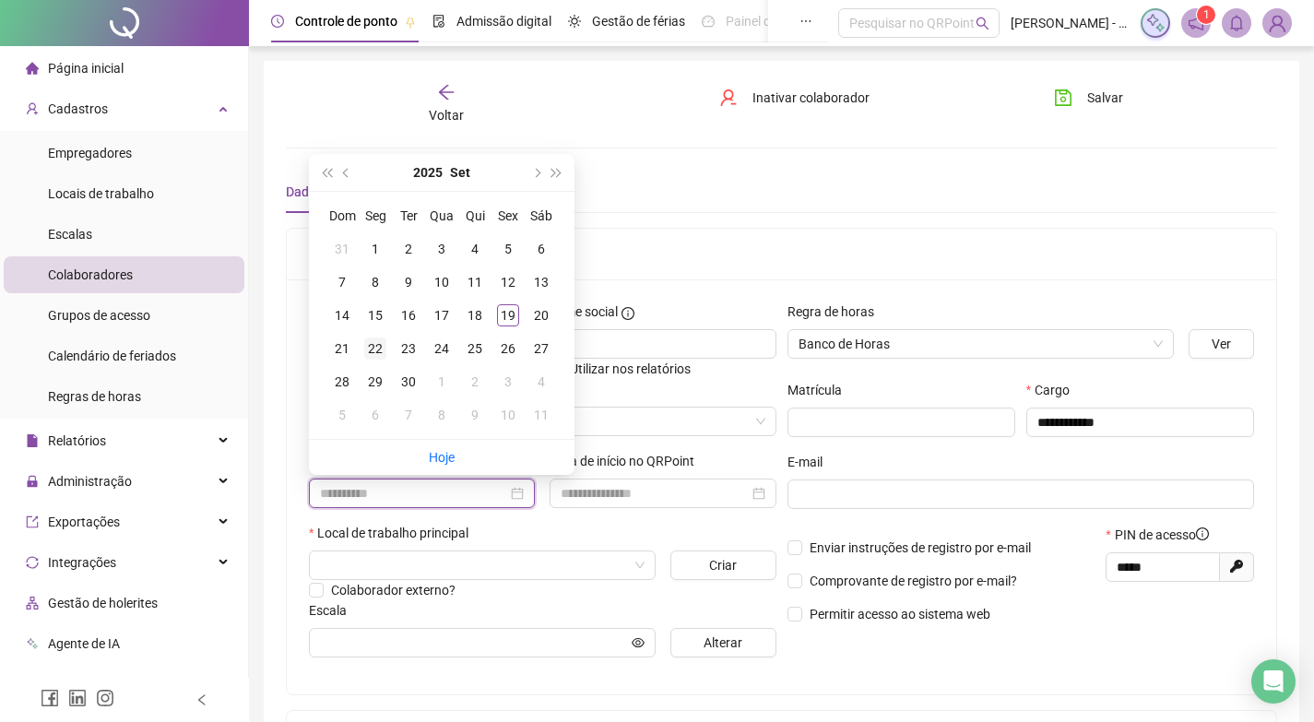
type input "**********"
click at [369, 354] on div "22" at bounding box center [375, 349] width 22 height 22
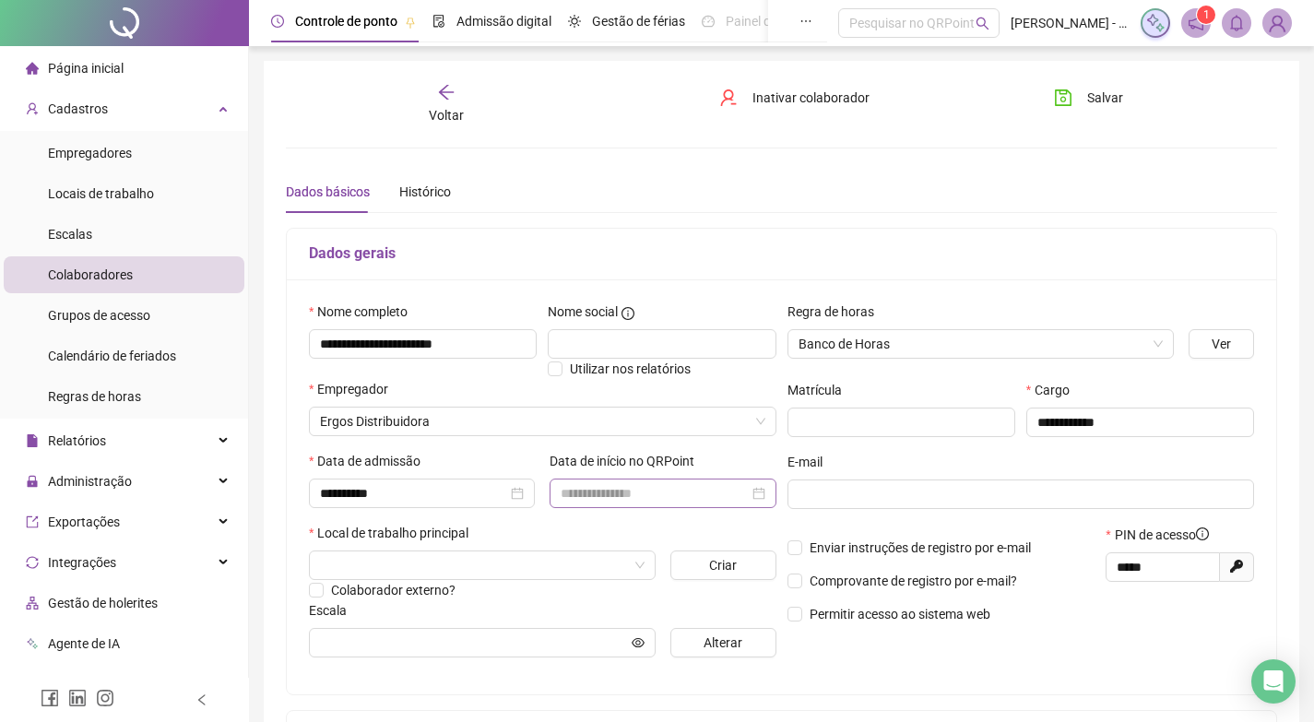
click at [561, 481] on div at bounding box center [663, 494] width 226 height 30
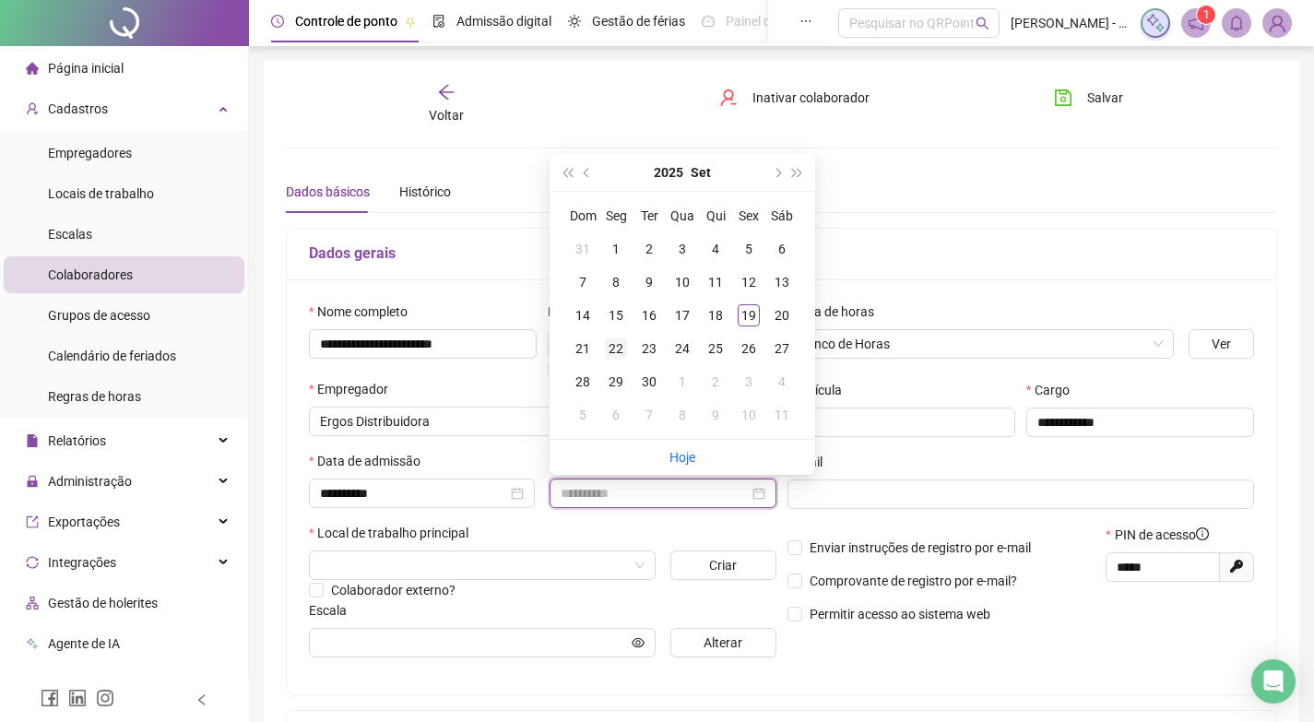
type input "**********"
click at [616, 350] on div "22" at bounding box center [616, 349] width 22 height 22
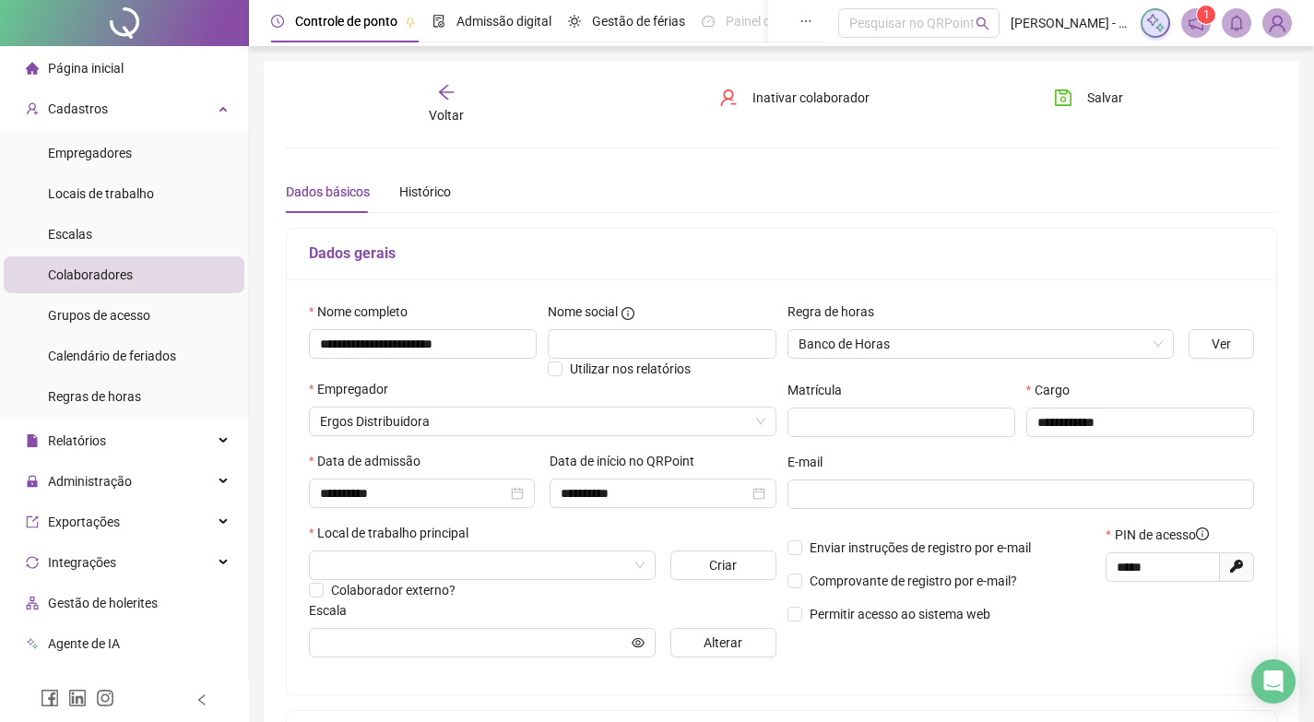
scroll to position [92, 0]
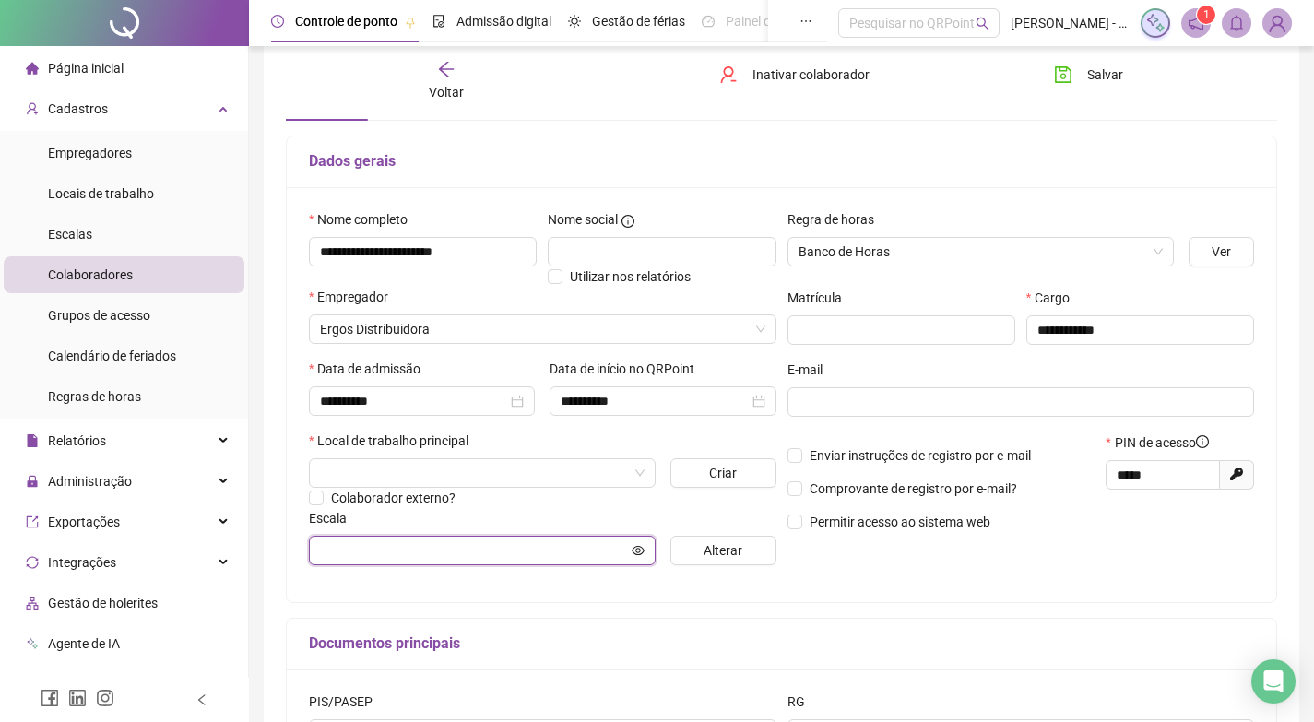
click at [518, 559] on input "text" at bounding box center [474, 550] width 308 height 20
click at [700, 548] on button "Alterar" at bounding box center [723, 551] width 106 height 30
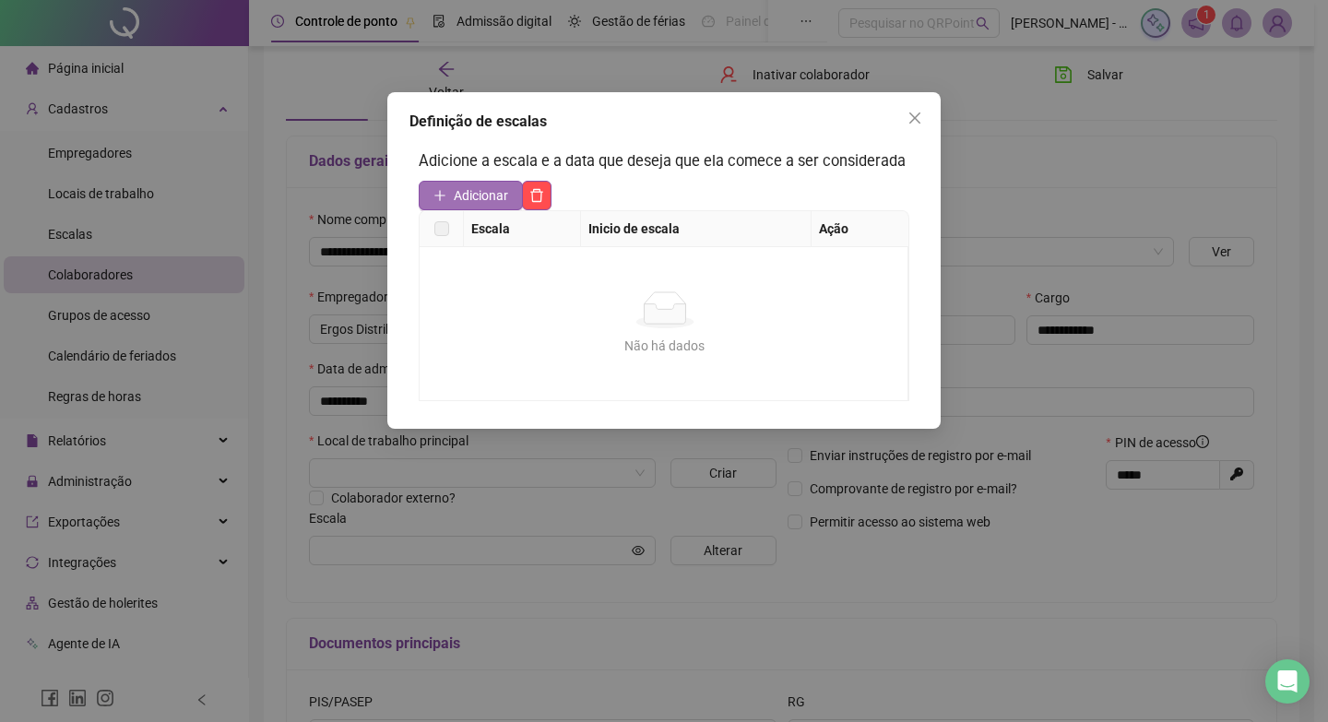
click at [468, 199] on span "Adicionar" at bounding box center [481, 195] width 54 height 20
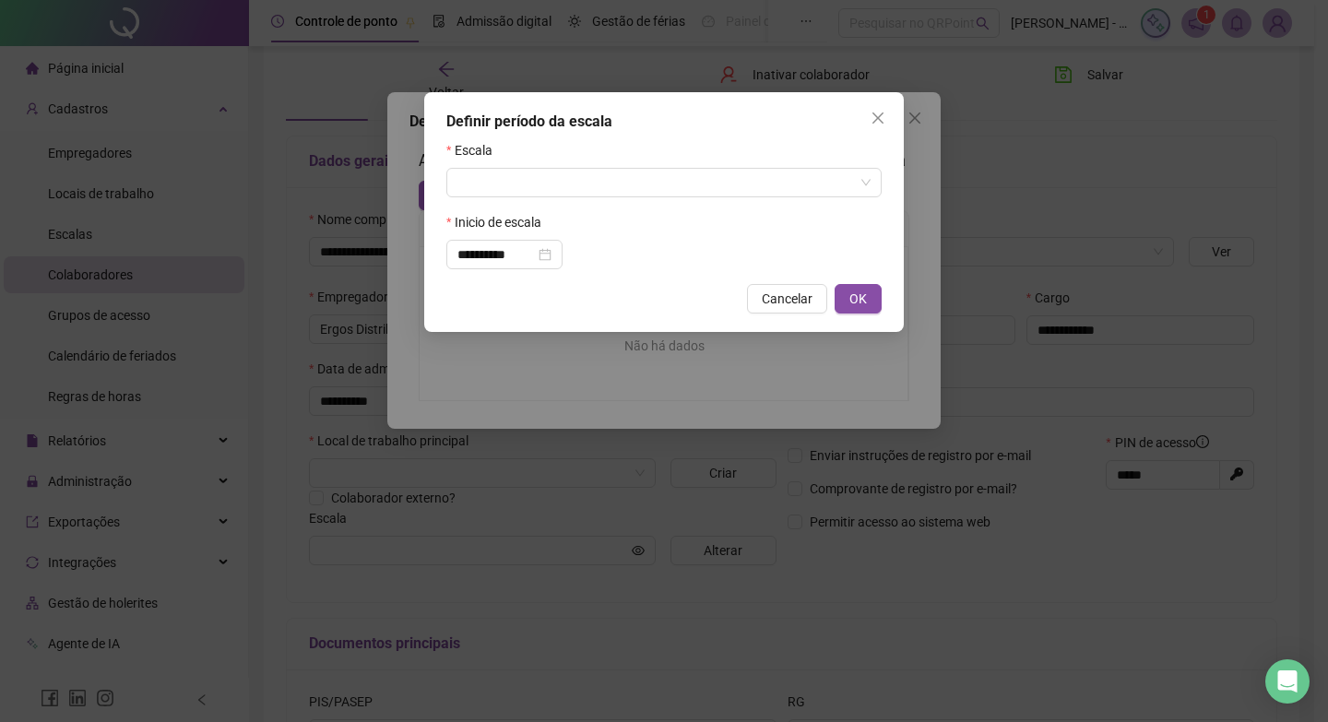
click at [492, 167] on div "Escala" at bounding box center [663, 154] width 435 height 28
click at [491, 183] on input "search" at bounding box center [655, 183] width 397 height 28
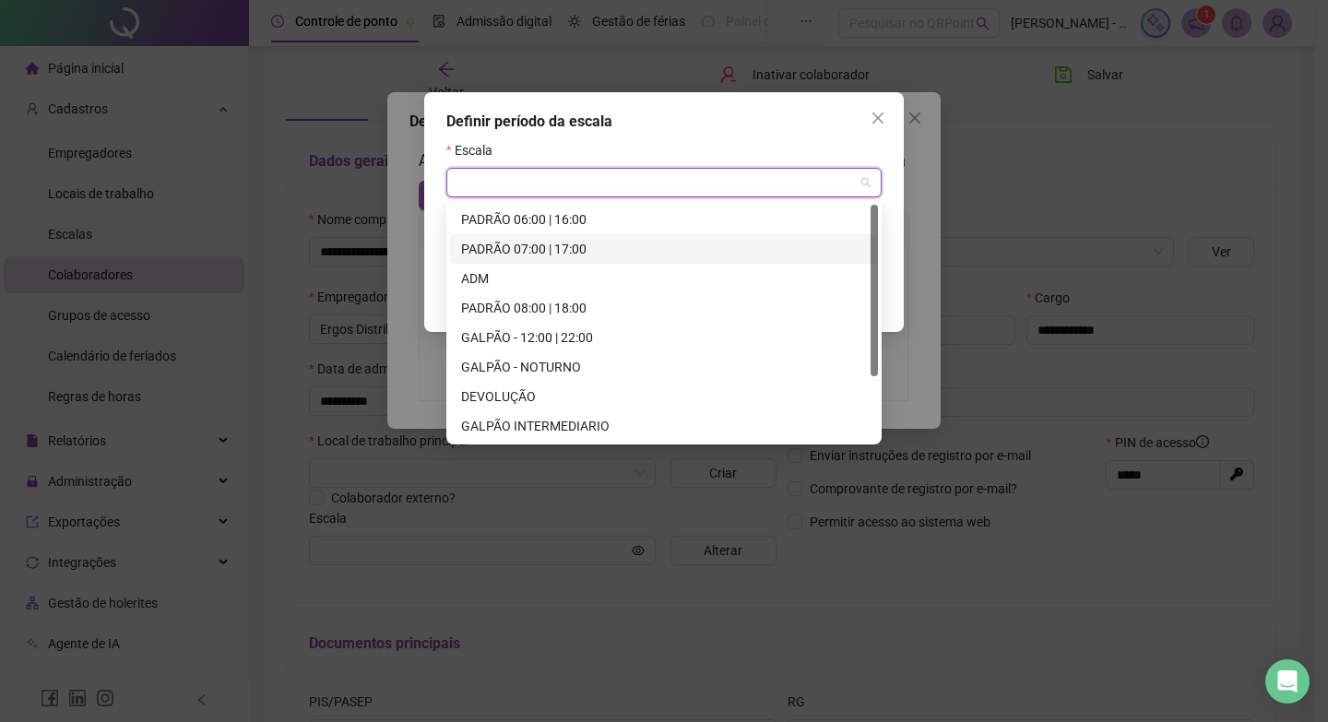
click at [511, 244] on div "PADRÃO 07:00 | 17:00" at bounding box center [664, 249] width 406 height 20
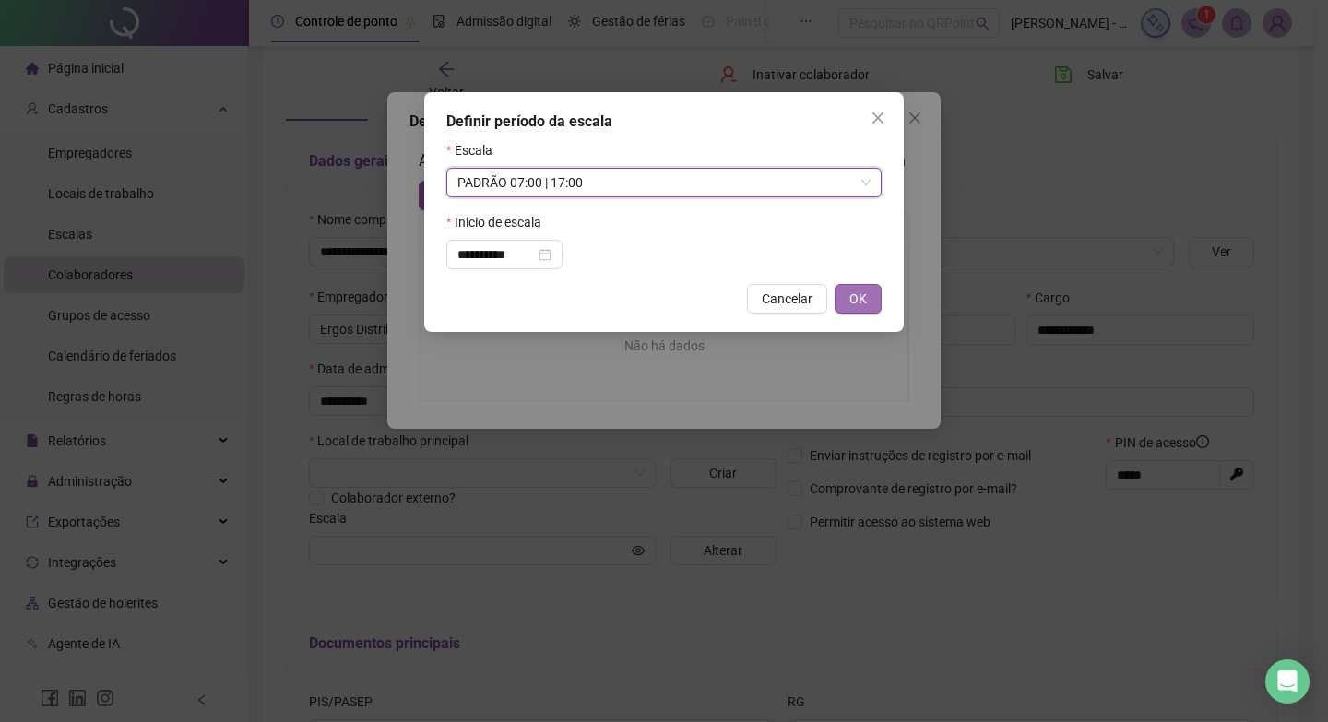
click at [852, 302] on span "OK" at bounding box center [858, 299] width 18 height 20
type input "**********"
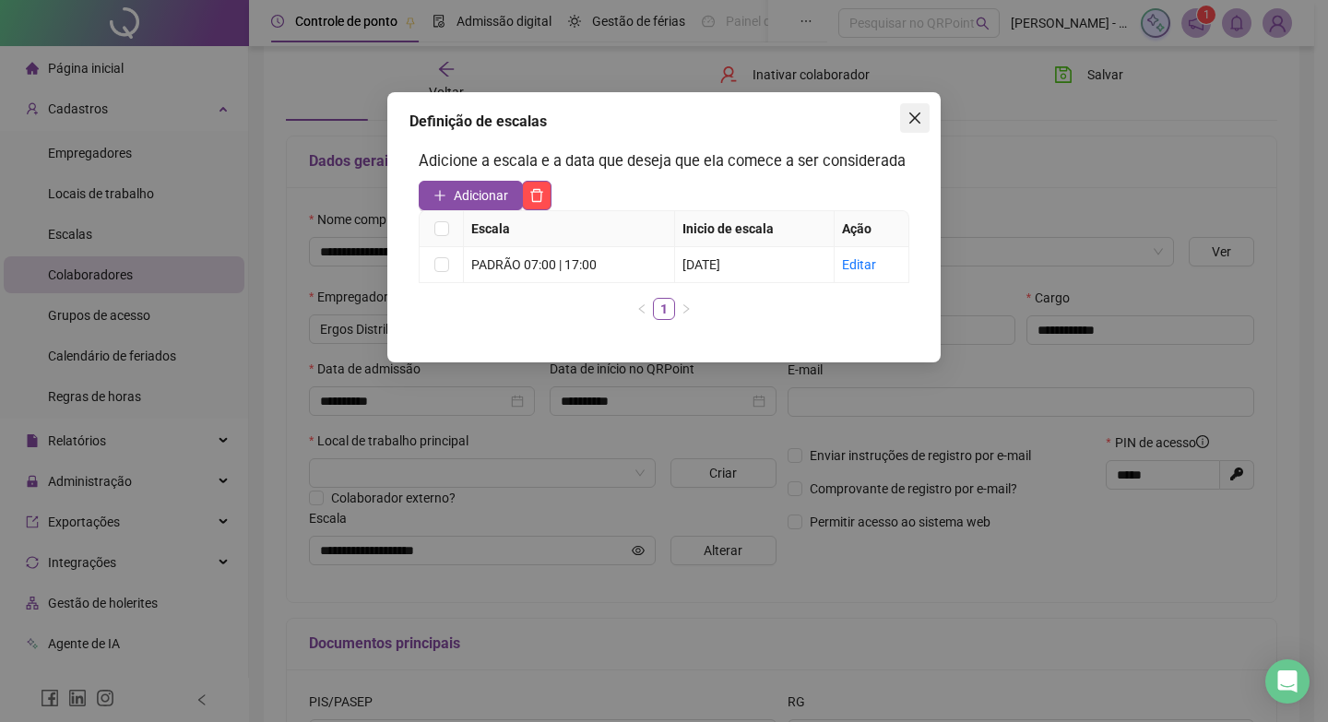
click at [911, 116] on icon "close" at bounding box center [915, 118] width 15 height 15
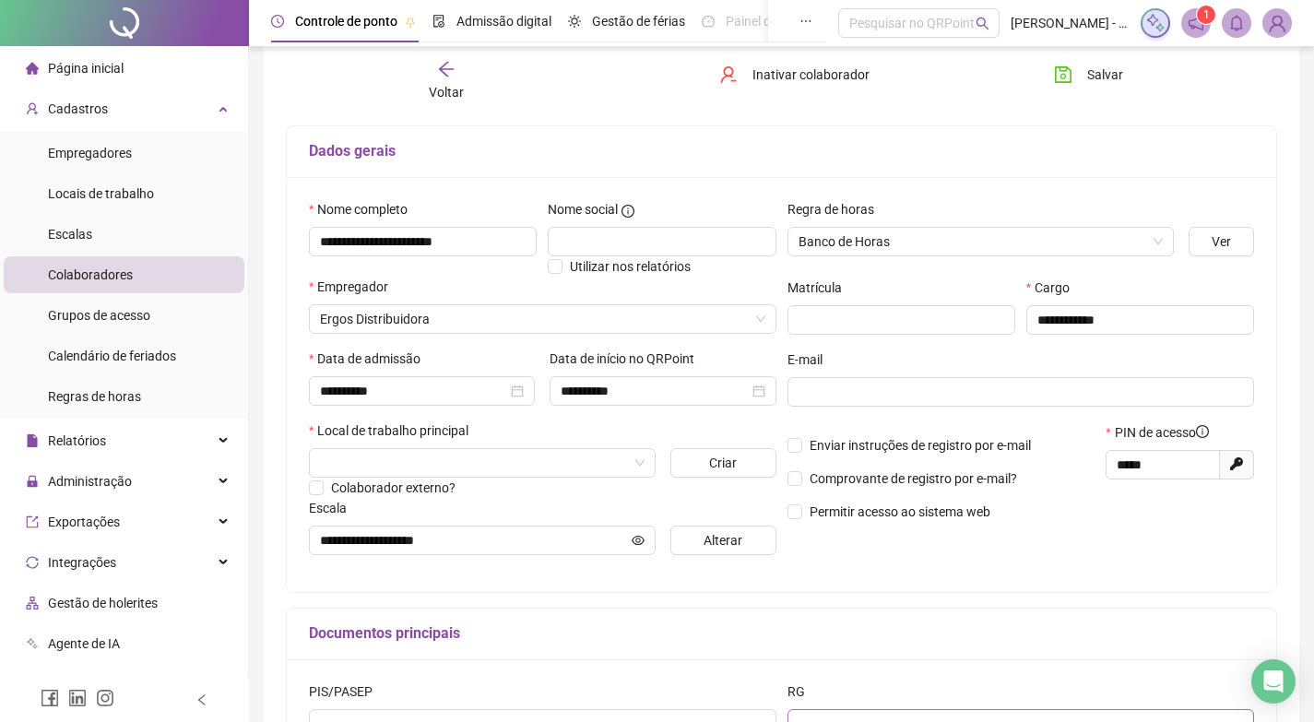
scroll to position [0, 0]
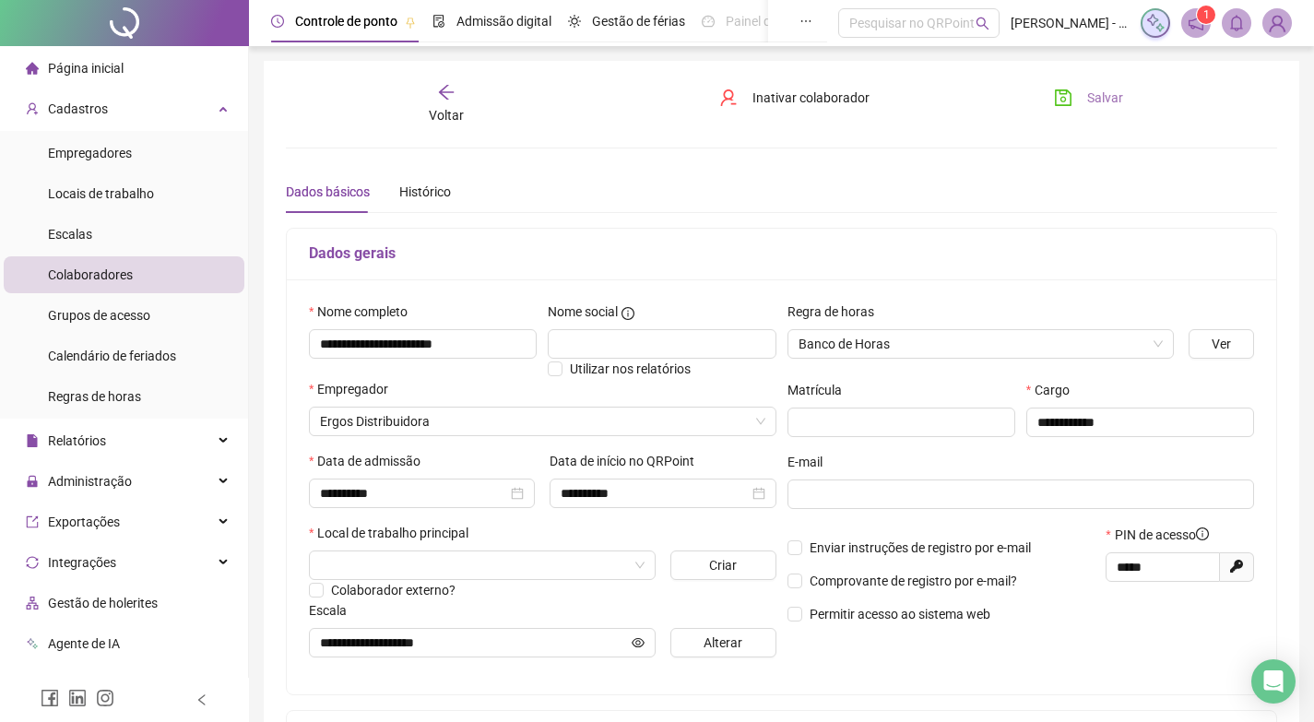
click at [1103, 101] on span "Salvar" at bounding box center [1105, 98] width 36 height 20
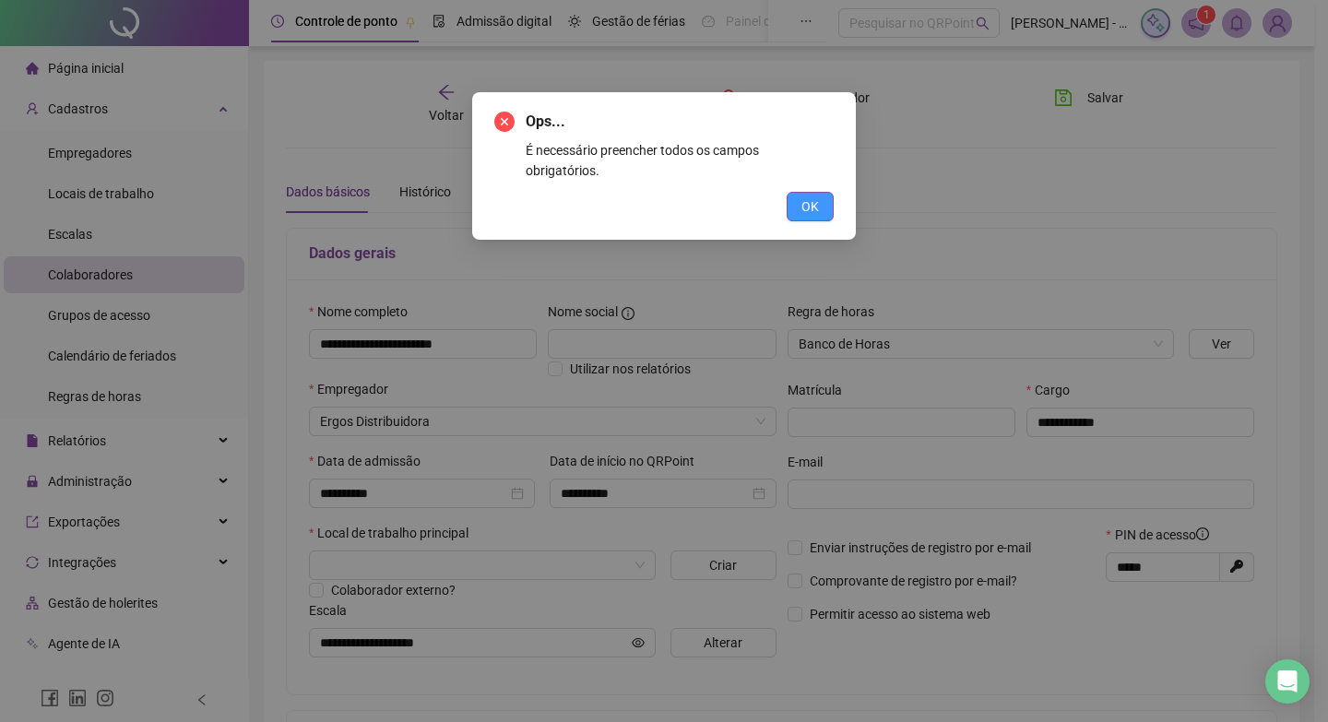
click at [803, 196] on span "OK" at bounding box center [810, 206] width 18 height 20
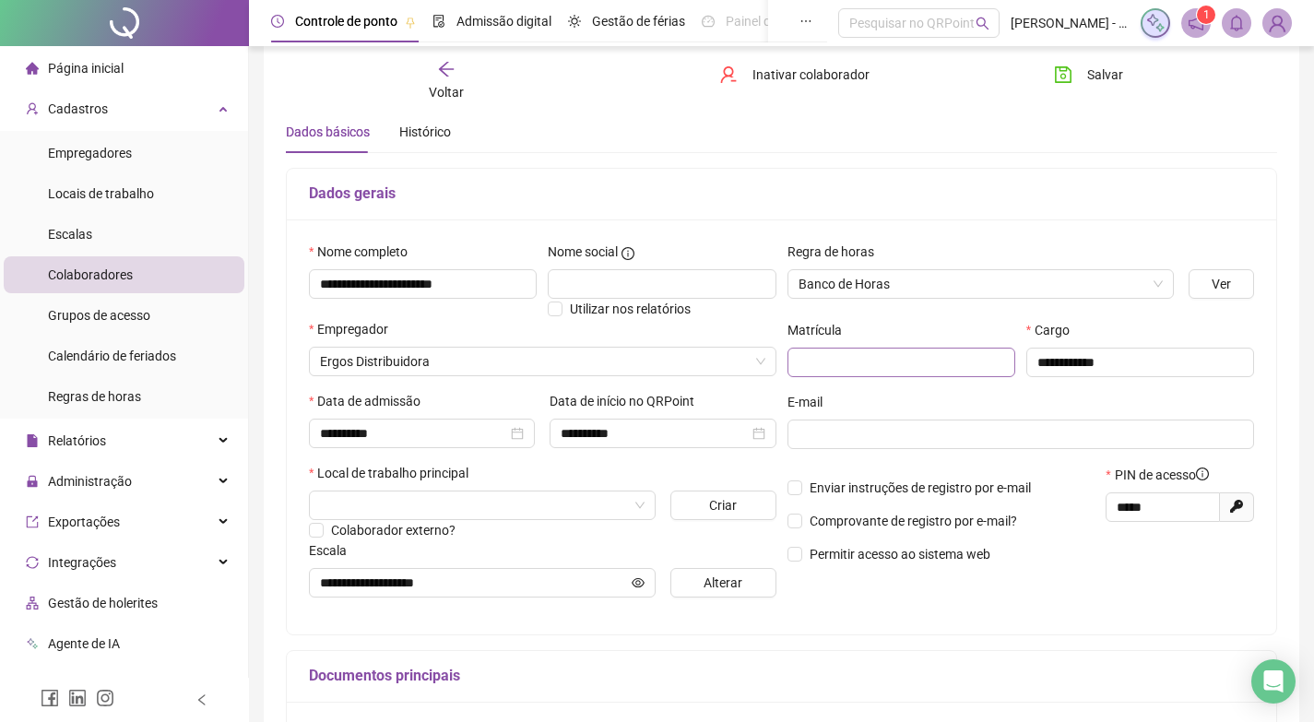
scroll to position [92, 0]
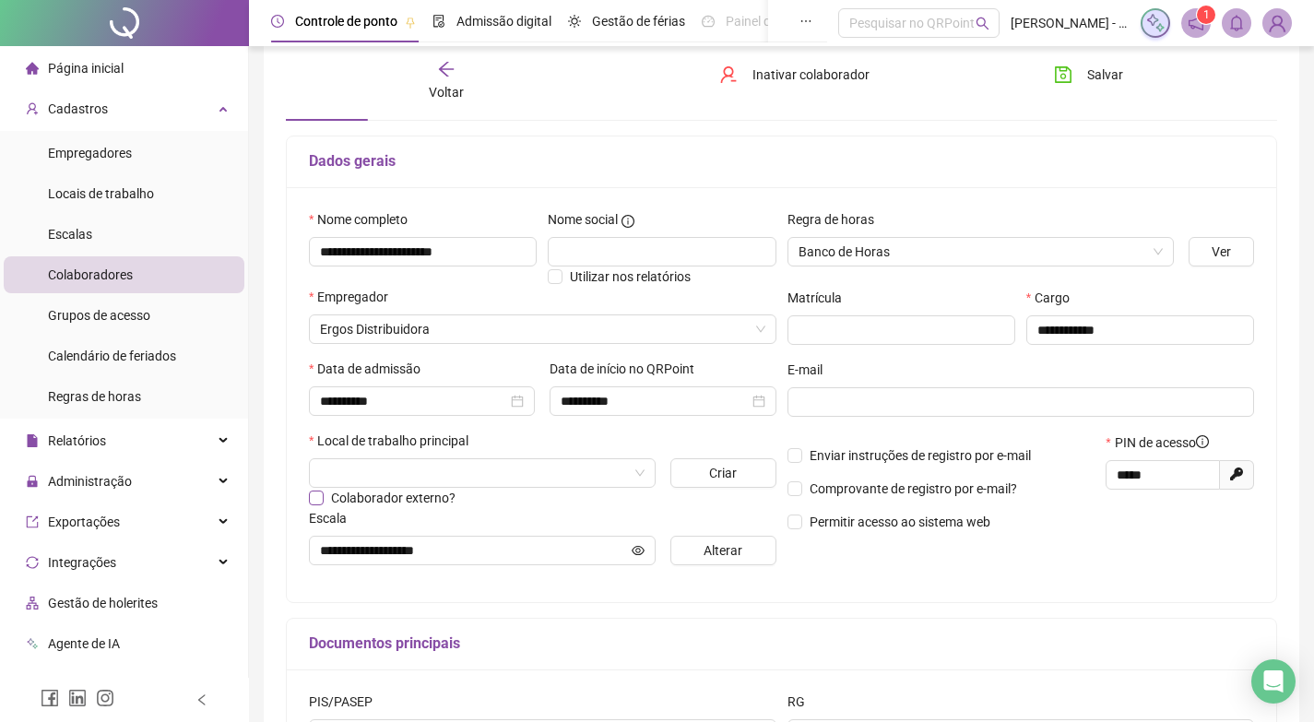
click at [572, 477] on input "search" at bounding box center [474, 473] width 308 height 28
click at [362, 470] on input "search" at bounding box center [474, 473] width 308 height 28
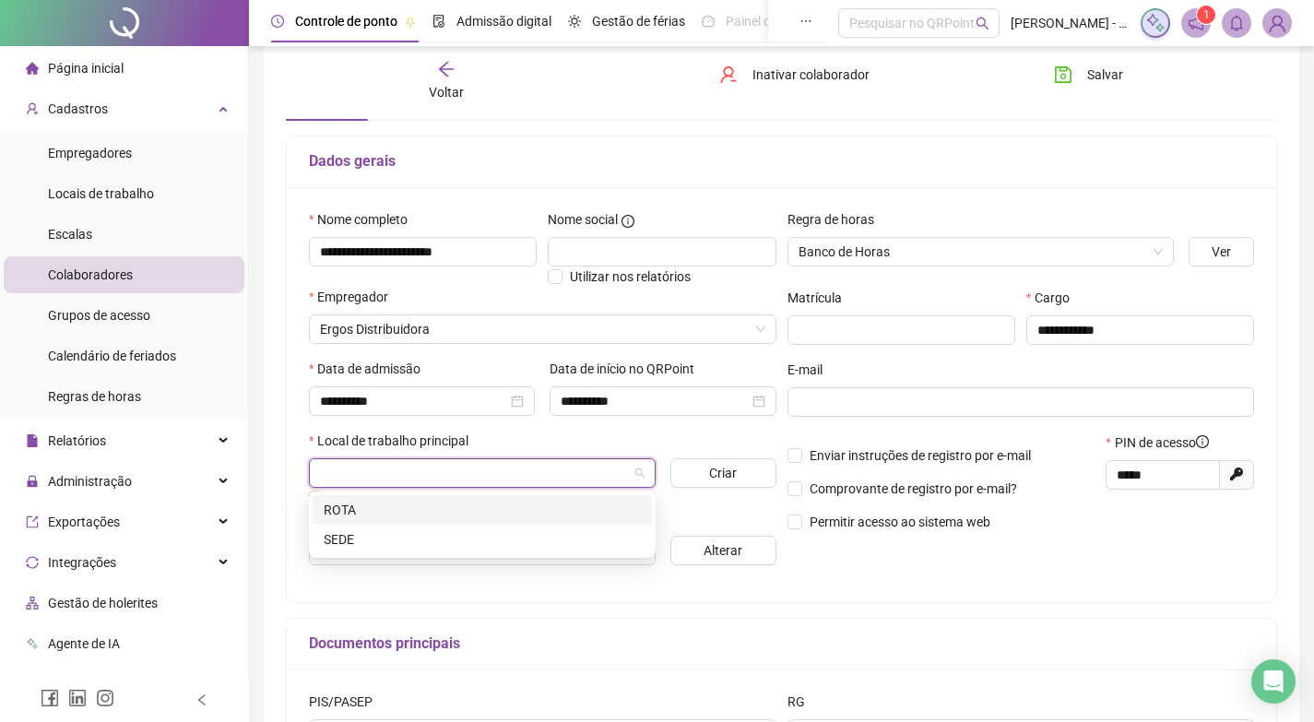
click at [345, 511] on div "ROTA" at bounding box center [482, 510] width 317 height 20
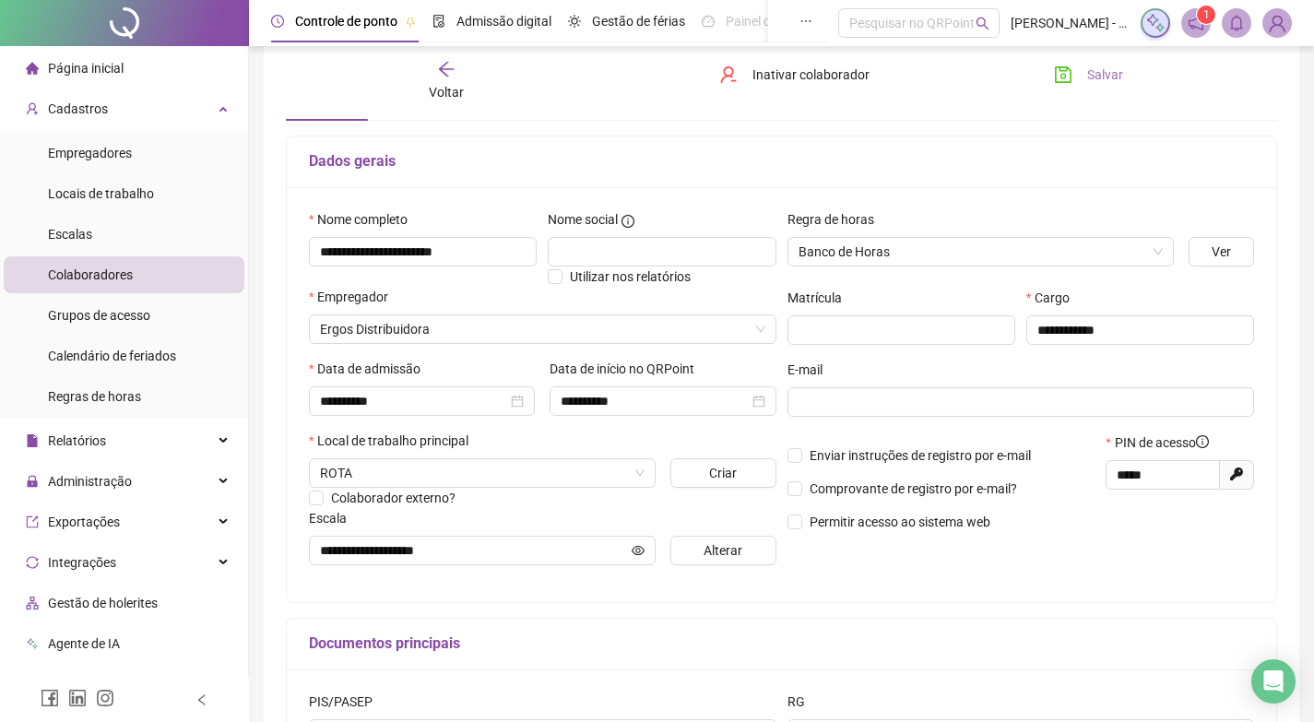
click at [1092, 74] on span "Salvar" at bounding box center [1105, 75] width 36 height 20
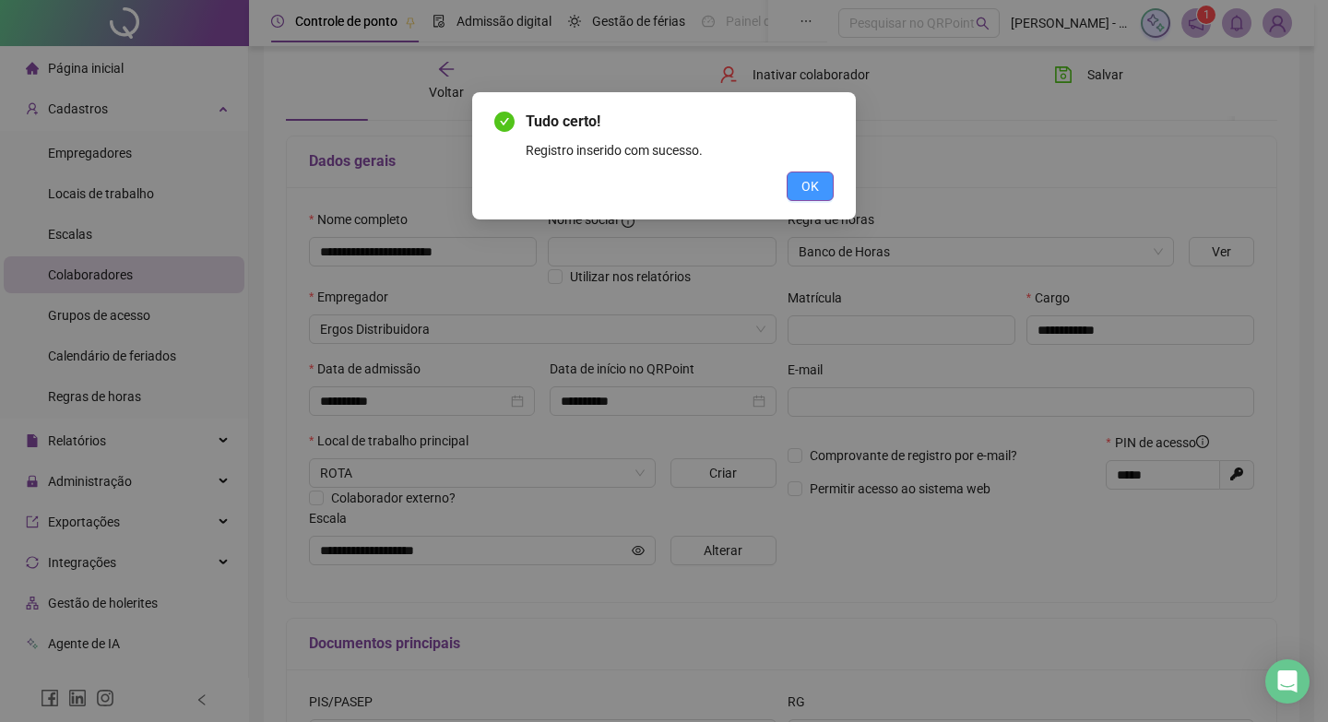
click at [796, 180] on button "OK" at bounding box center [810, 187] width 47 height 30
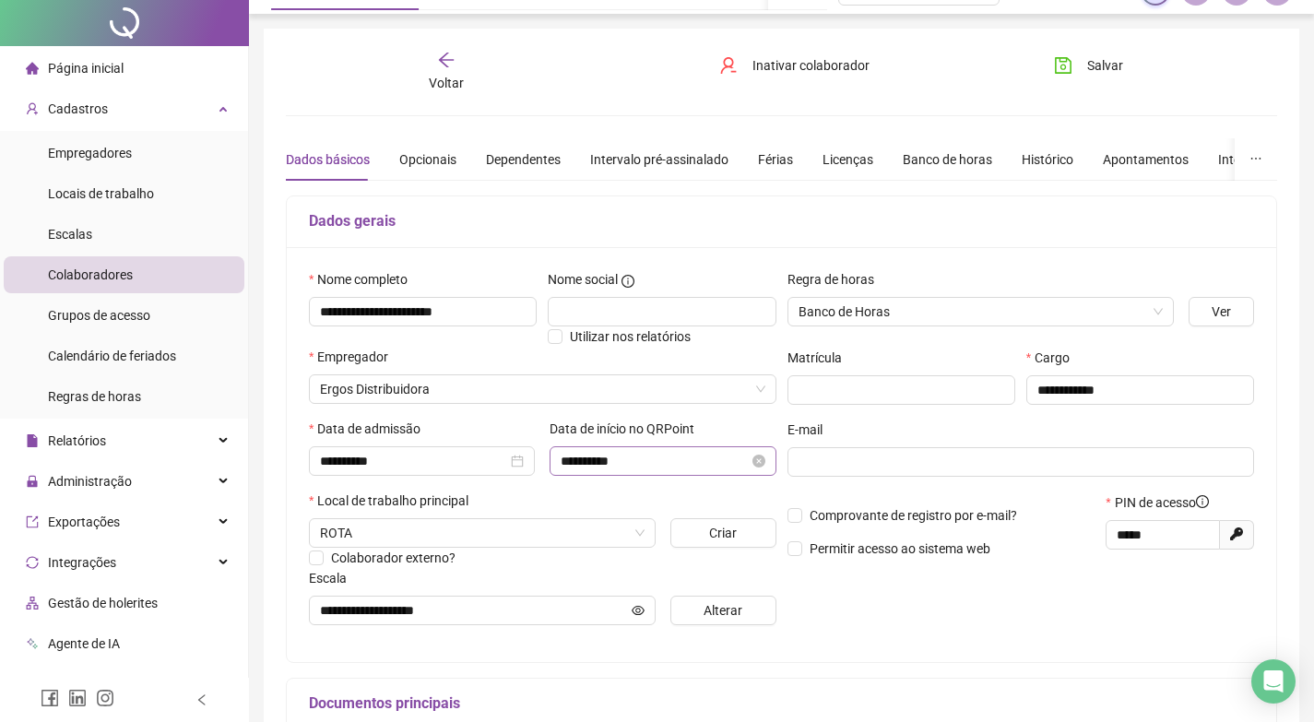
scroll to position [0, 0]
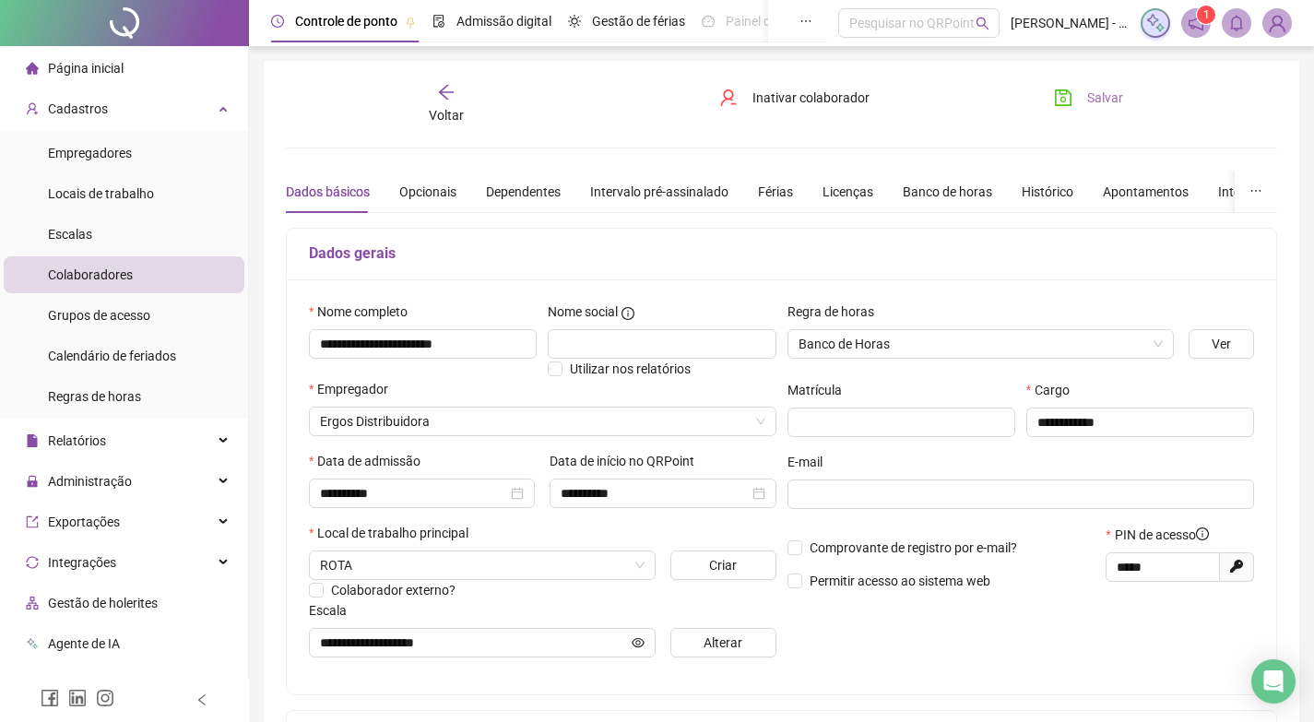
click at [1101, 105] on span "Salvar" at bounding box center [1105, 98] width 36 height 20
click at [444, 95] on icon "arrow-left" at bounding box center [446, 92] width 15 height 15
